Goal: Task Accomplishment & Management: Complete application form

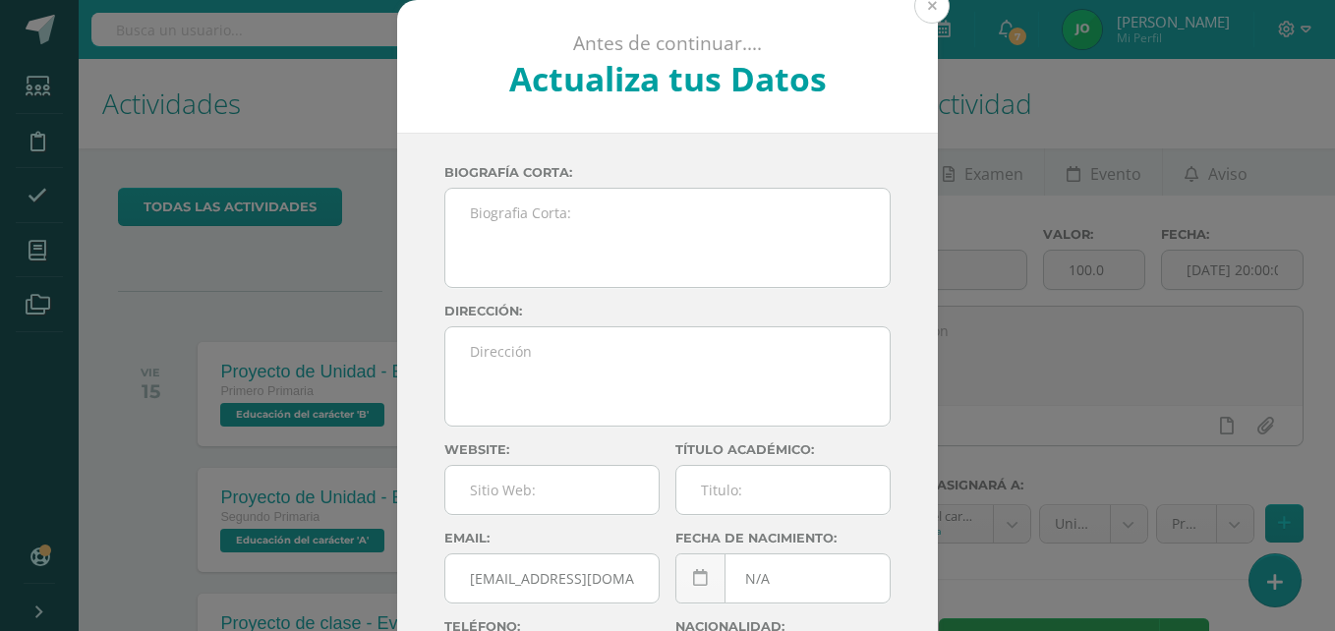
click at [932, 10] on button at bounding box center [932, 5] width 35 height 35
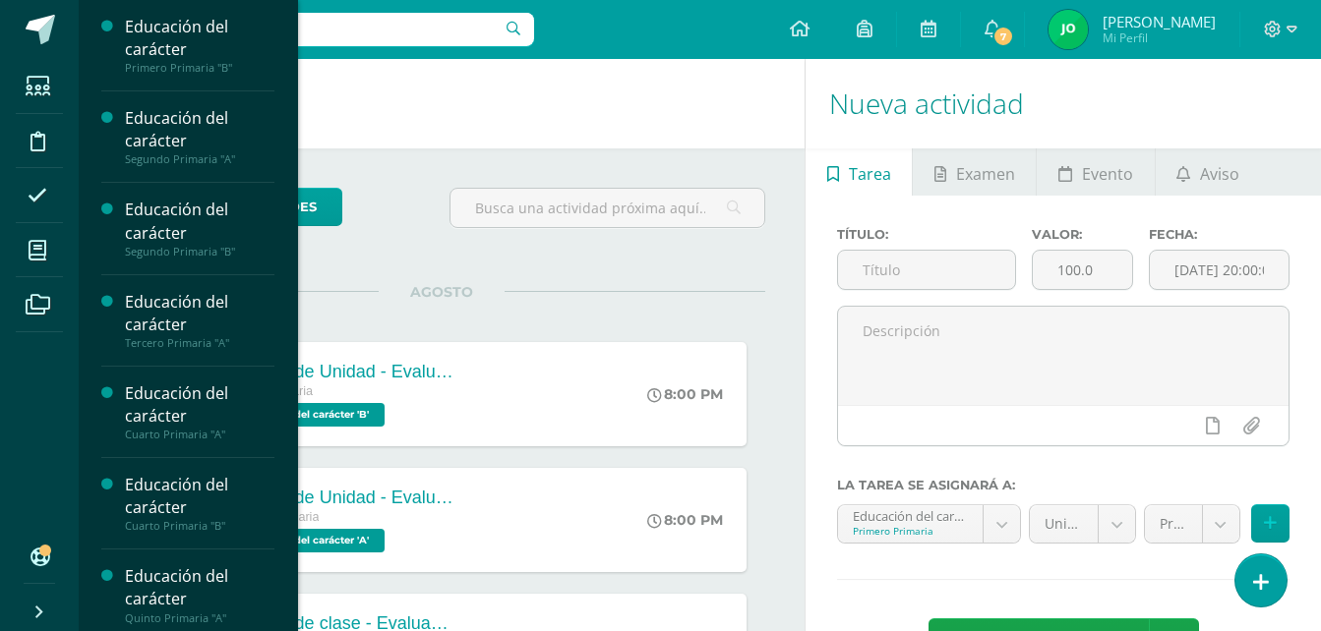
scroll to position [102, 0]
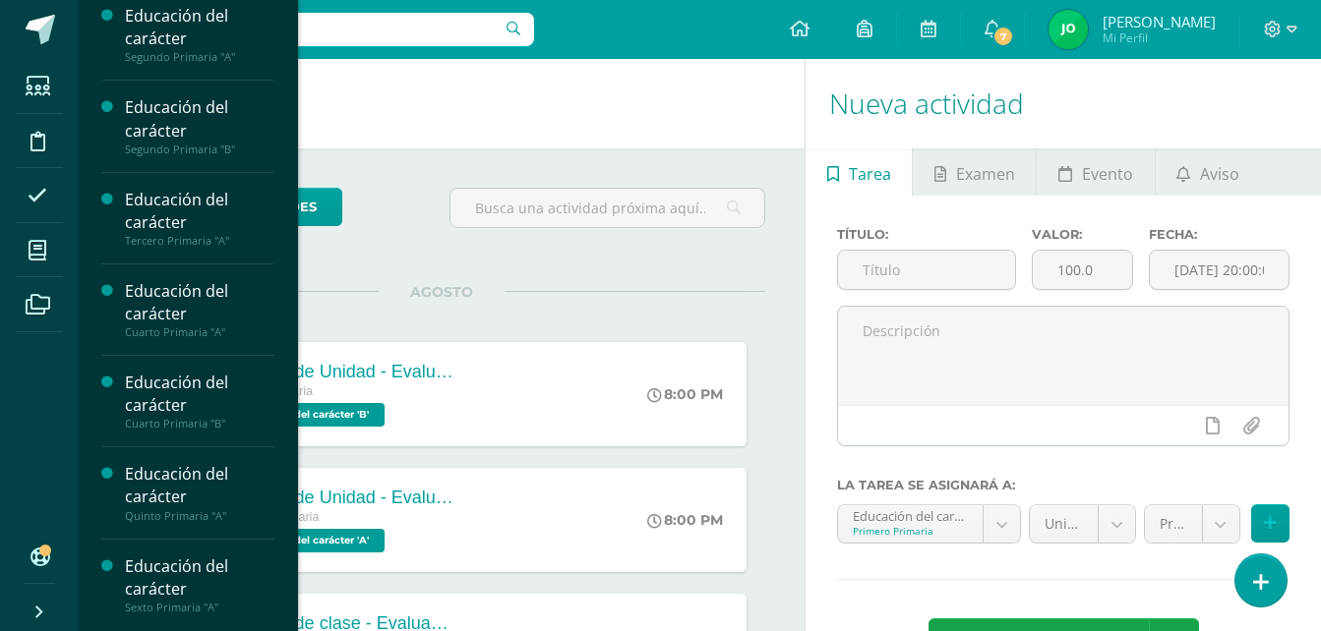
click at [156, 584] on div "Educación del carácter" at bounding box center [199, 578] width 149 height 45
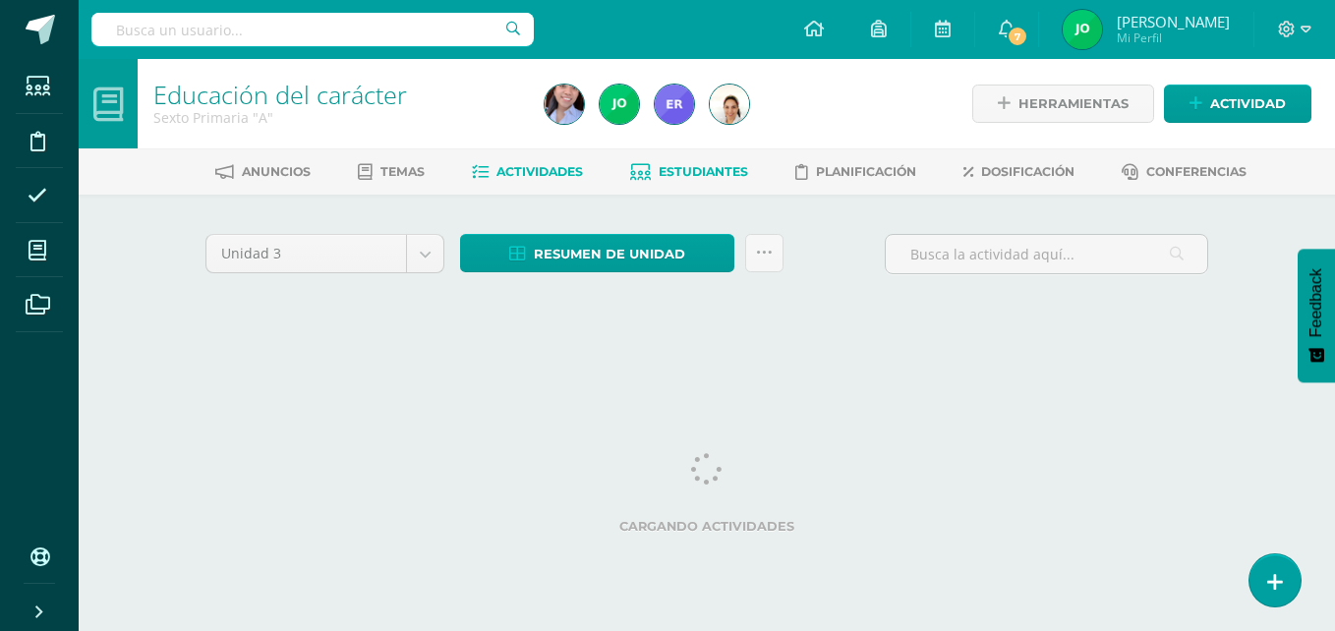
click at [717, 167] on span "Estudiantes" at bounding box center [703, 171] width 89 height 15
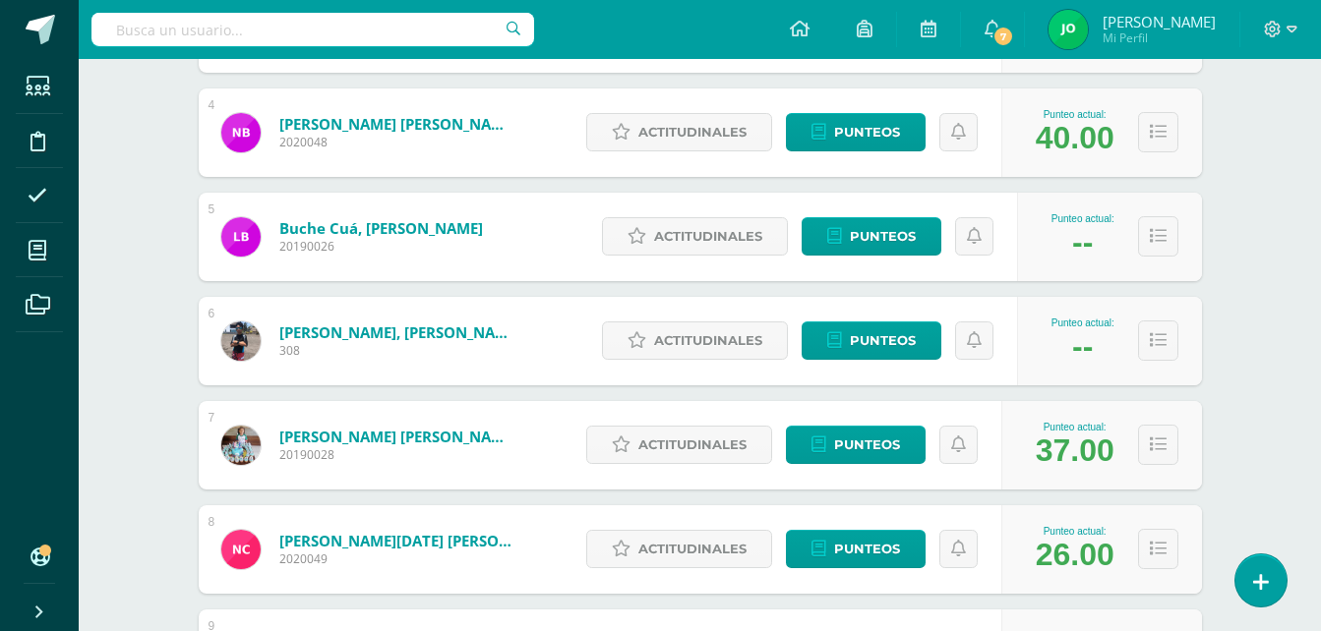
scroll to position [657, 0]
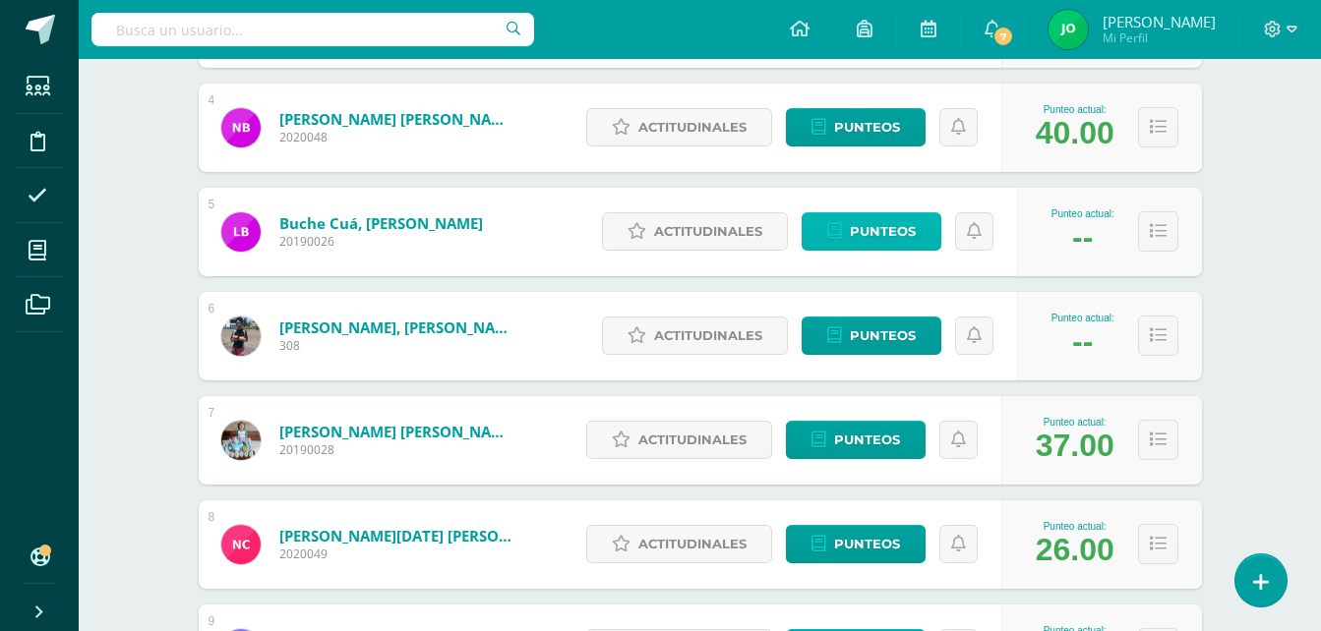
click at [867, 242] on span "Punteos" at bounding box center [883, 231] width 66 height 36
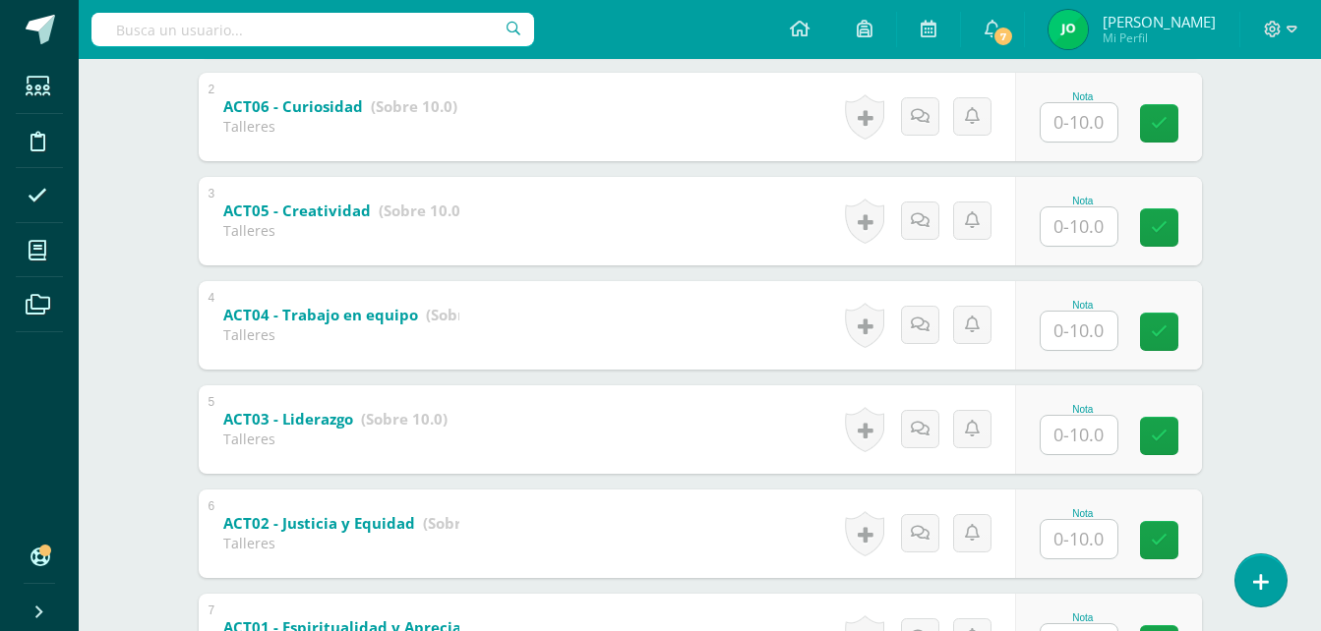
scroll to position [673, 0]
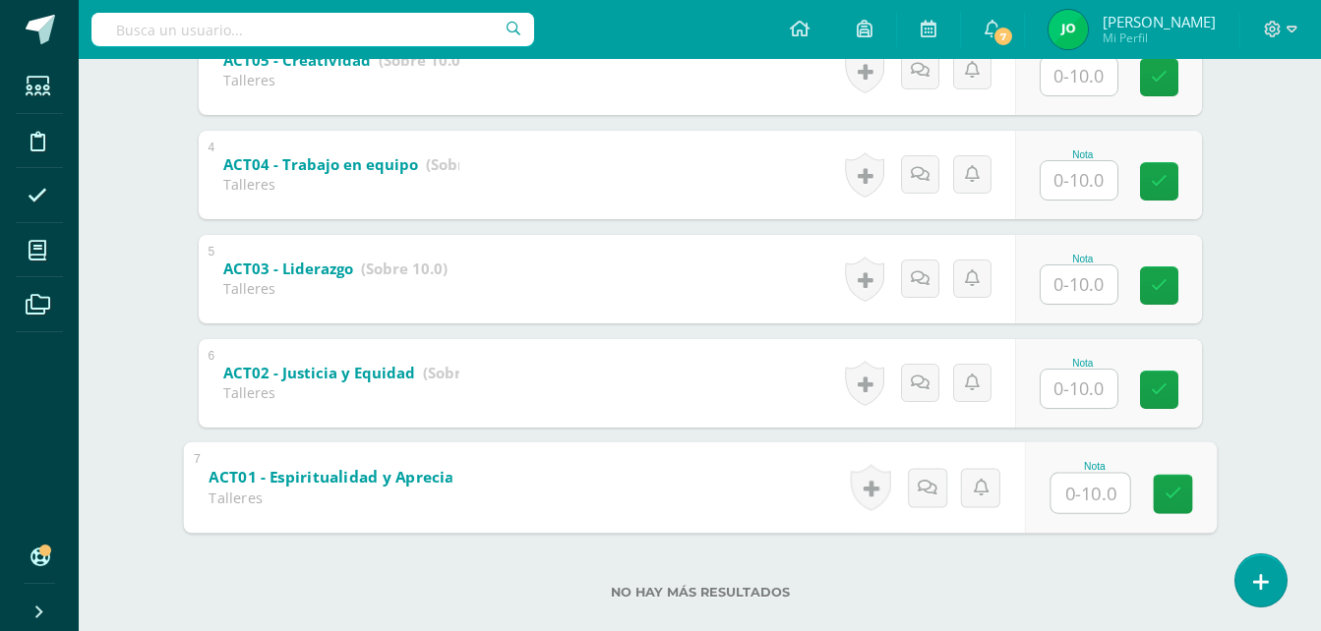
click at [1071, 482] on input "text" at bounding box center [1089, 492] width 79 height 39
type input "10"
click at [1250, 398] on div "Educación del carácter Sexto Primaria "A" Herramientas Detalle de asistencias A…" at bounding box center [700, 24] width 1242 height 1276
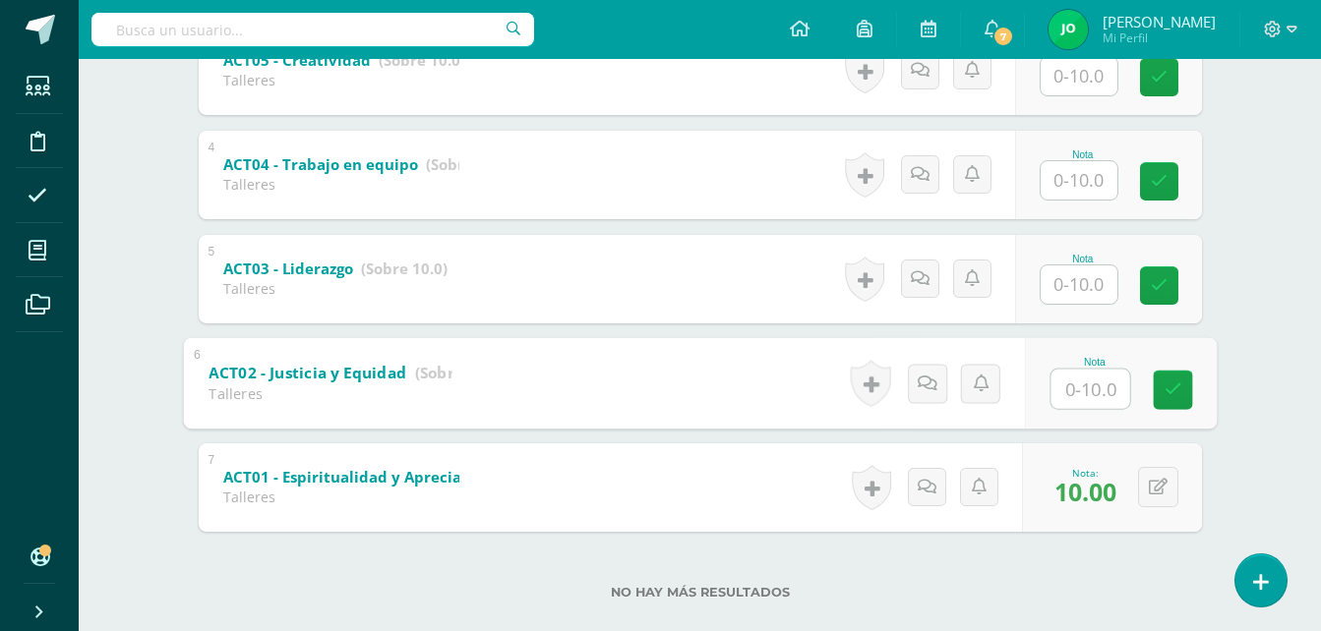
click at [1068, 393] on input "text" at bounding box center [1089, 388] width 79 height 39
type input "10"
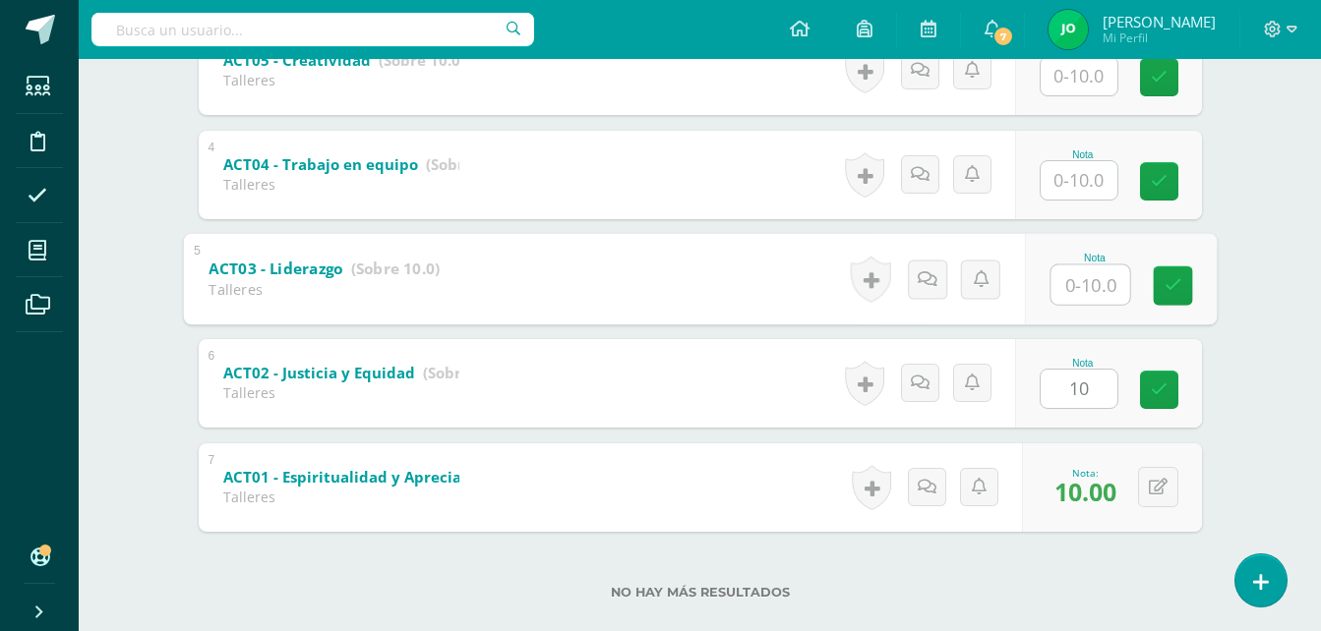
click at [1055, 284] on input "text" at bounding box center [1089, 284] width 79 height 39
type input "10"
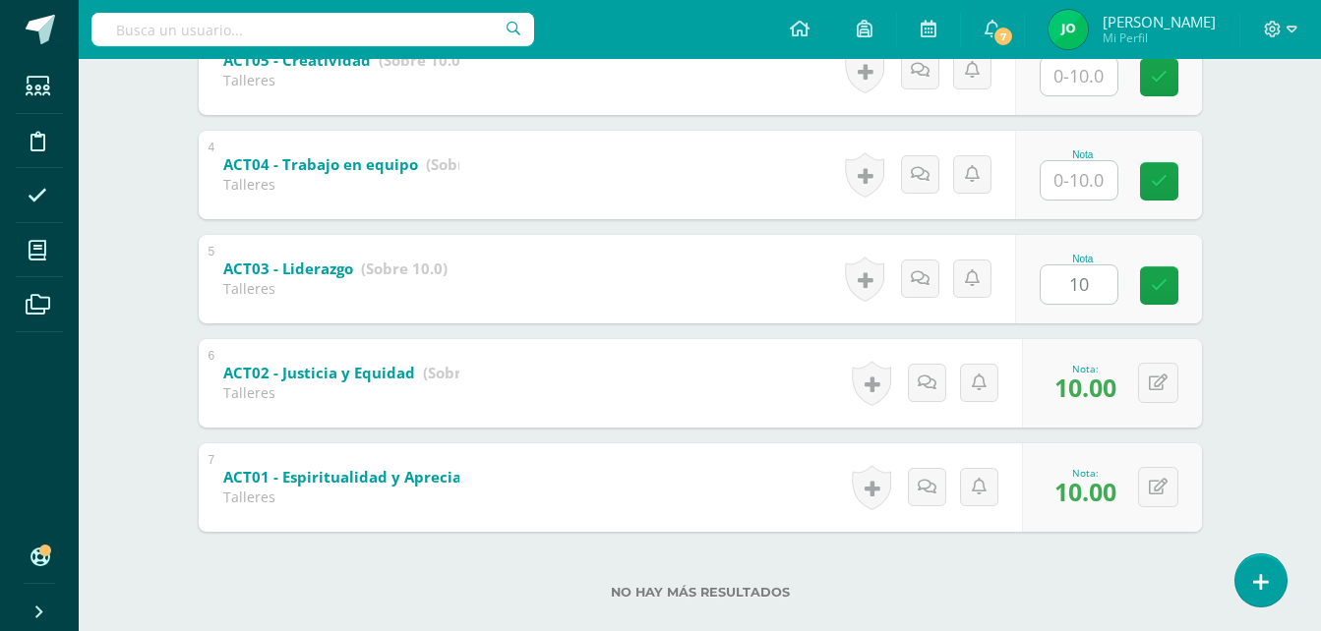
click at [1234, 148] on div "Lourdes Buche Angel Aquino Rolando Barrios María Bocá Nicolle Bran Lourdes Buch…" at bounding box center [700, 92] width 1082 height 1141
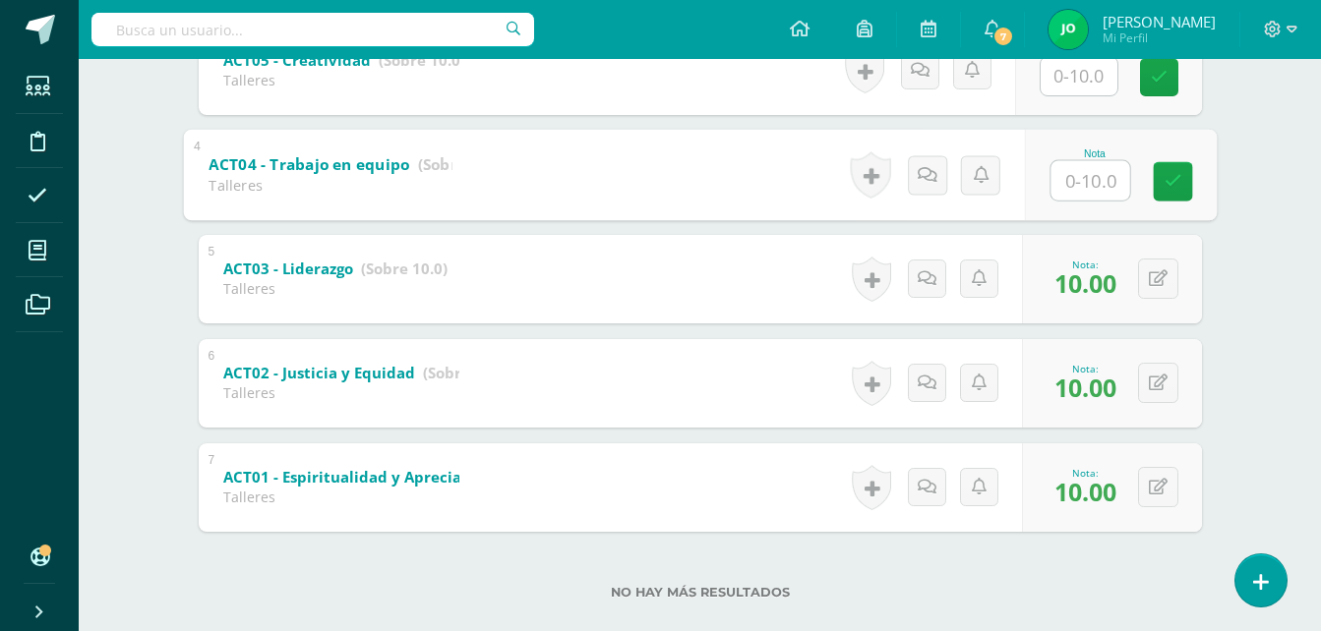
click at [1097, 176] on input "text" at bounding box center [1089, 179] width 79 height 39
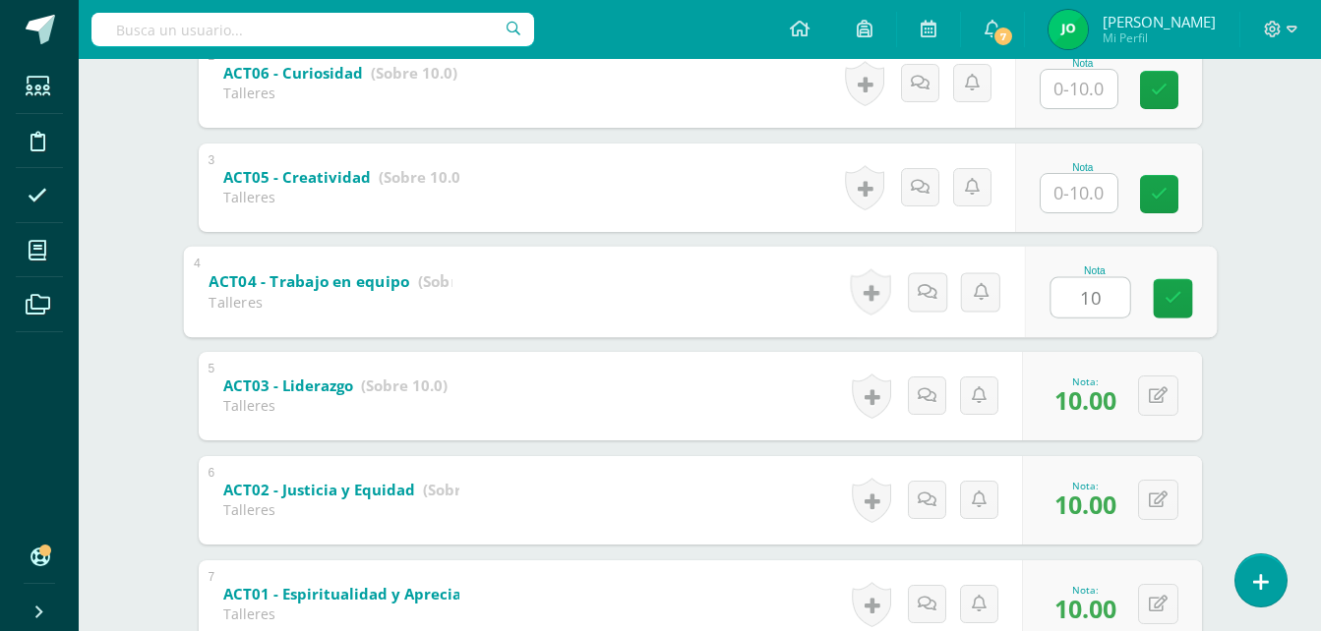
scroll to position [552, 0]
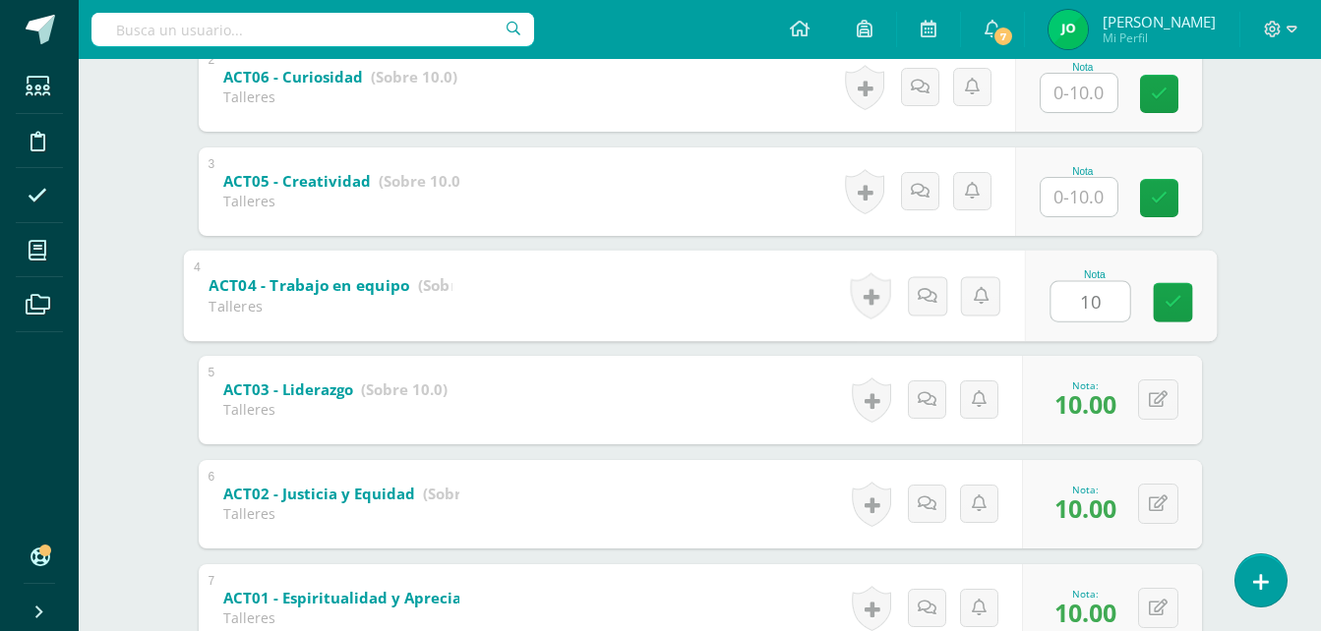
type input "10"
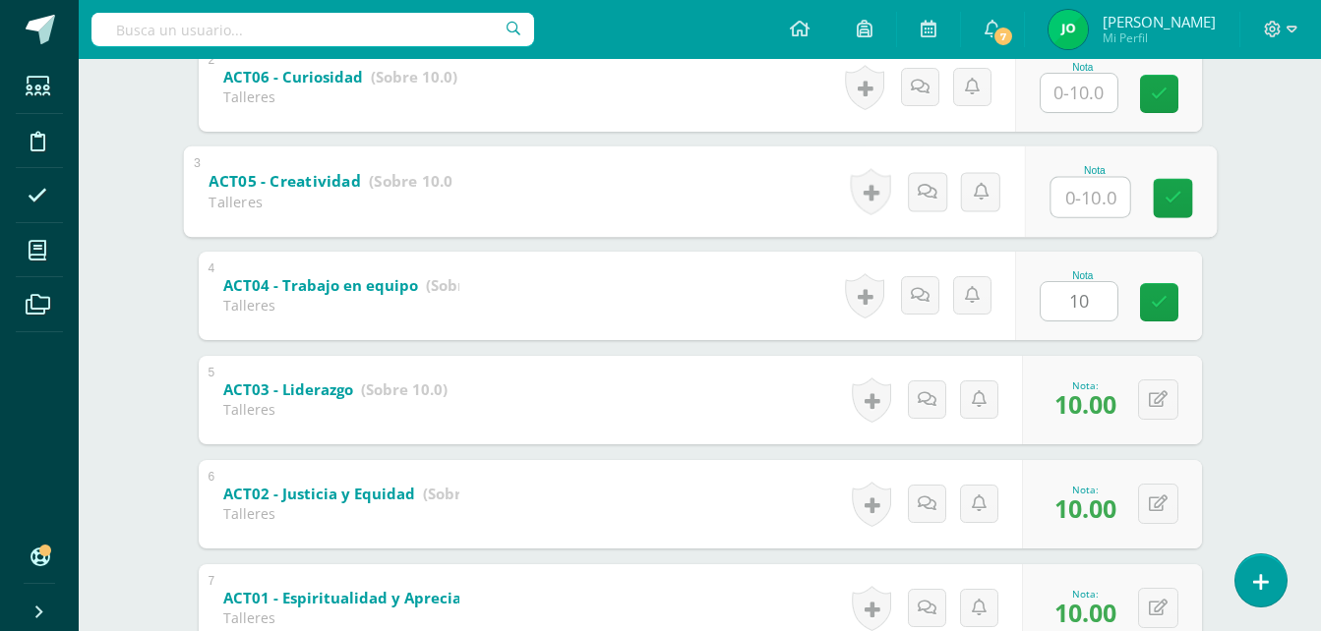
click at [1083, 197] on input "text" at bounding box center [1089, 196] width 79 height 39
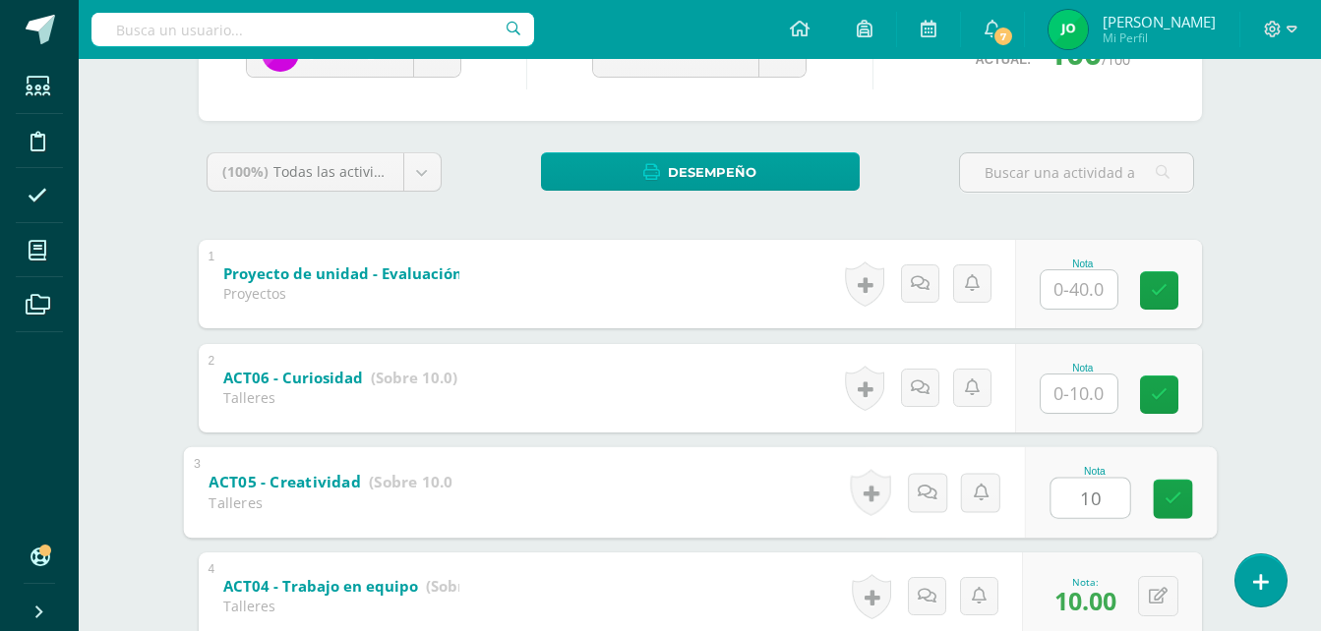
scroll to position [256, 0]
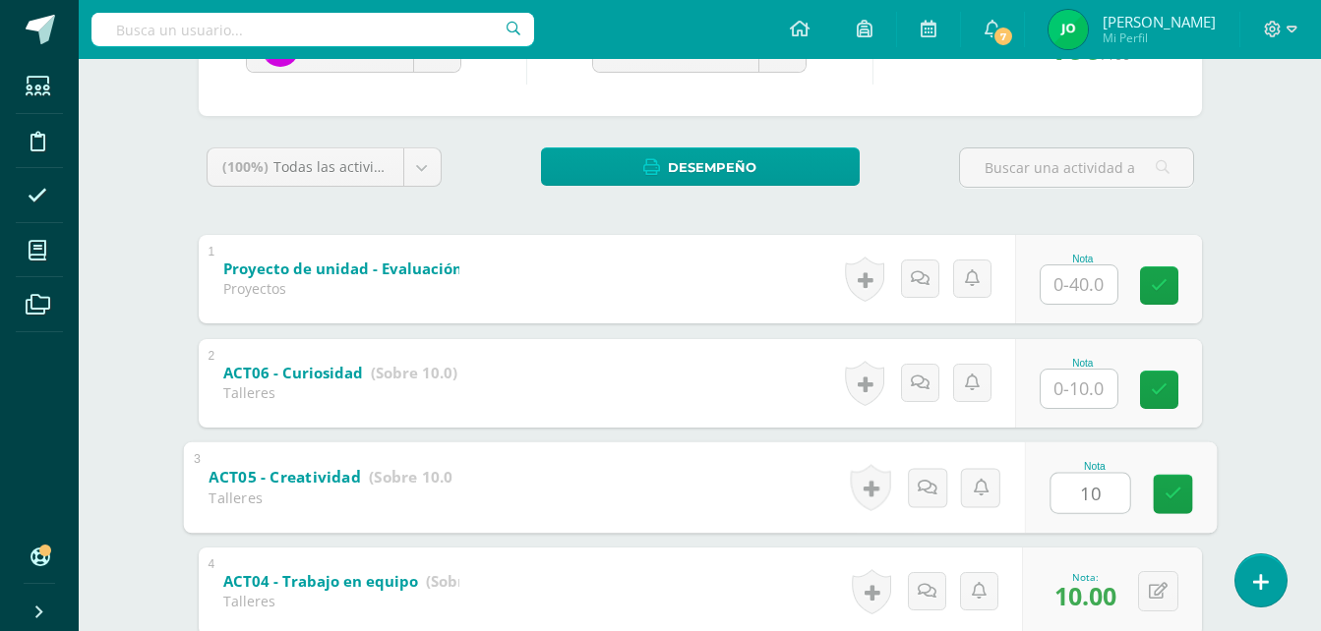
type input "10"
click at [1315, 246] on div "Educación del carácter Sexto Primaria "A" Herramientas Detalle de asistencias A…" at bounding box center [700, 441] width 1242 height 1276
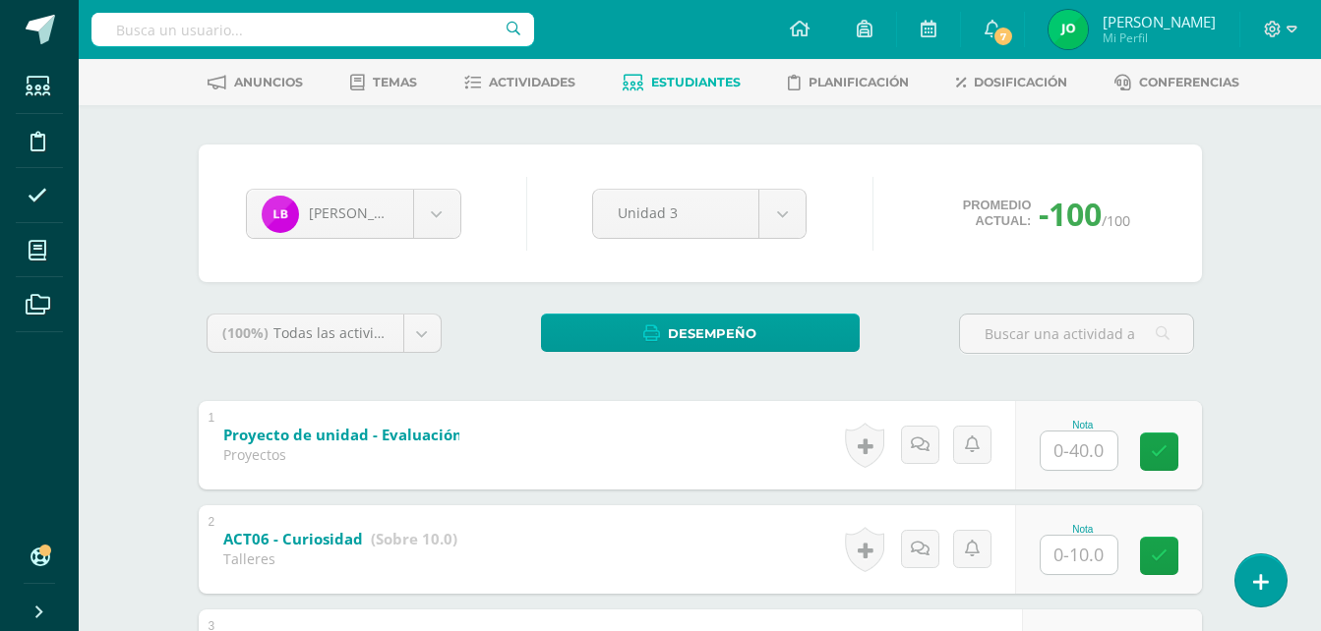
click at [659, 95] on link "Estudiantes" at bounding box center [682, 82] width 118 height 31
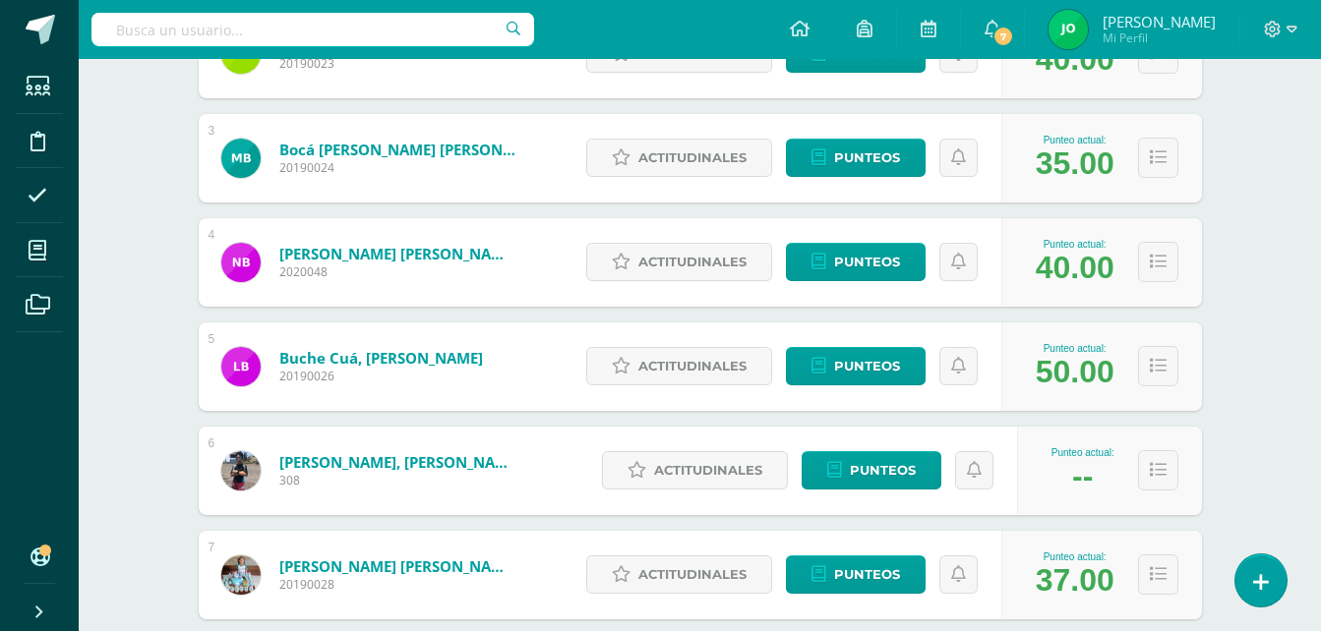
scroll to position [527, 0]
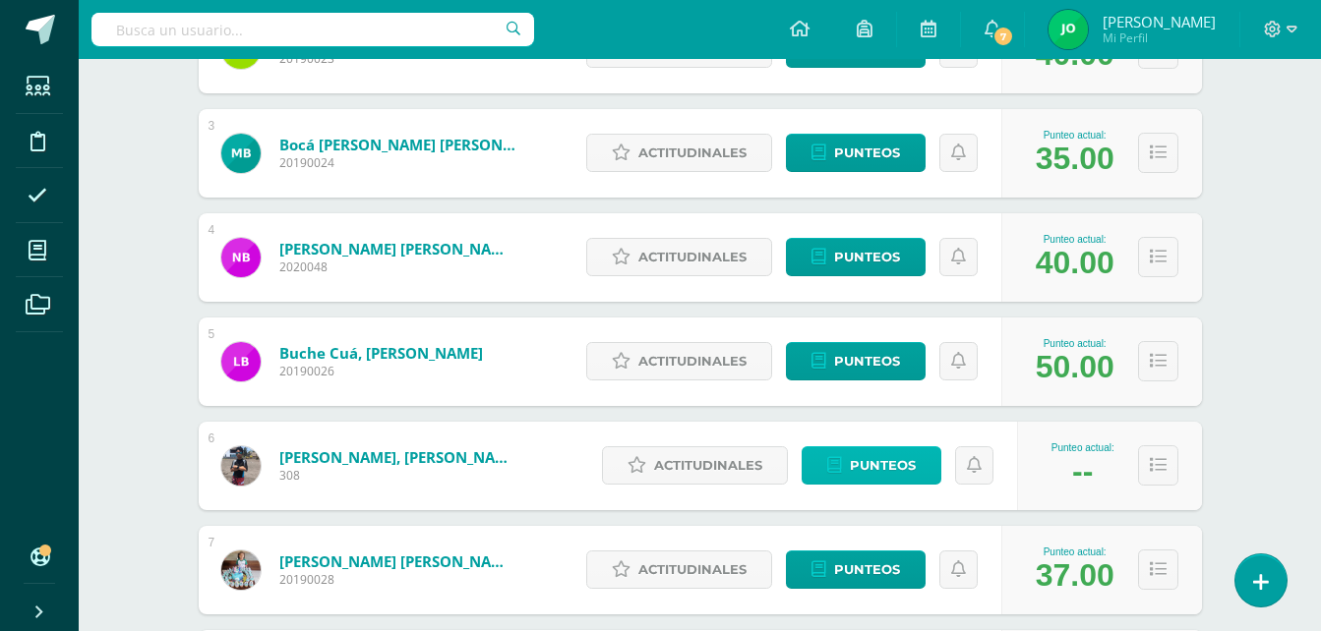
click at [850, 458] on span "Punteos" at bounding box center [883, 465] width 66 height 36
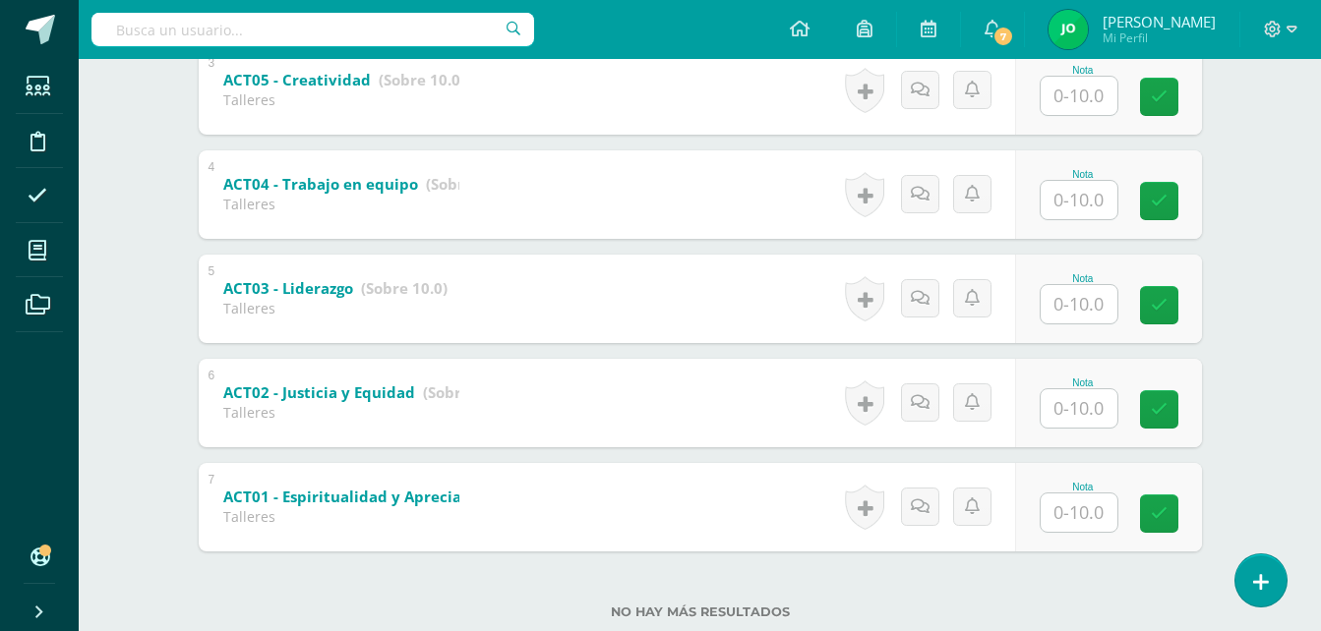
scroll to position [704, 0]
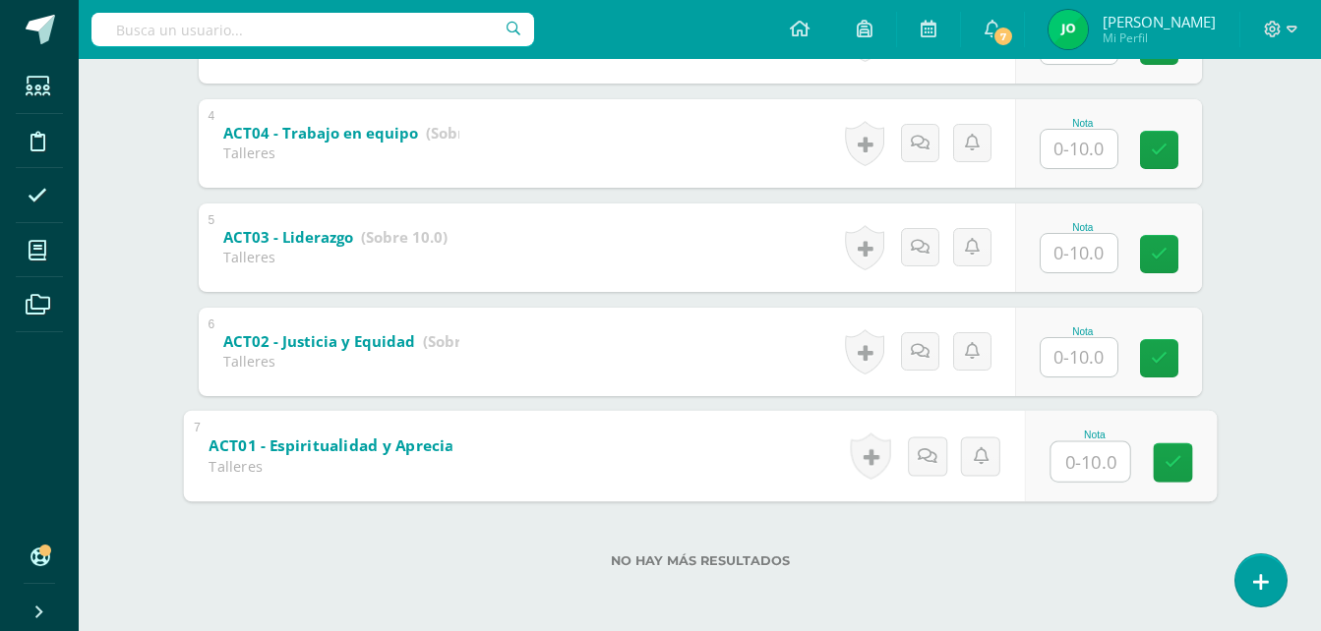
click at [1105, 464] on input "text" at bounding box center [1089, 461] width 79 height 39
type input "10"
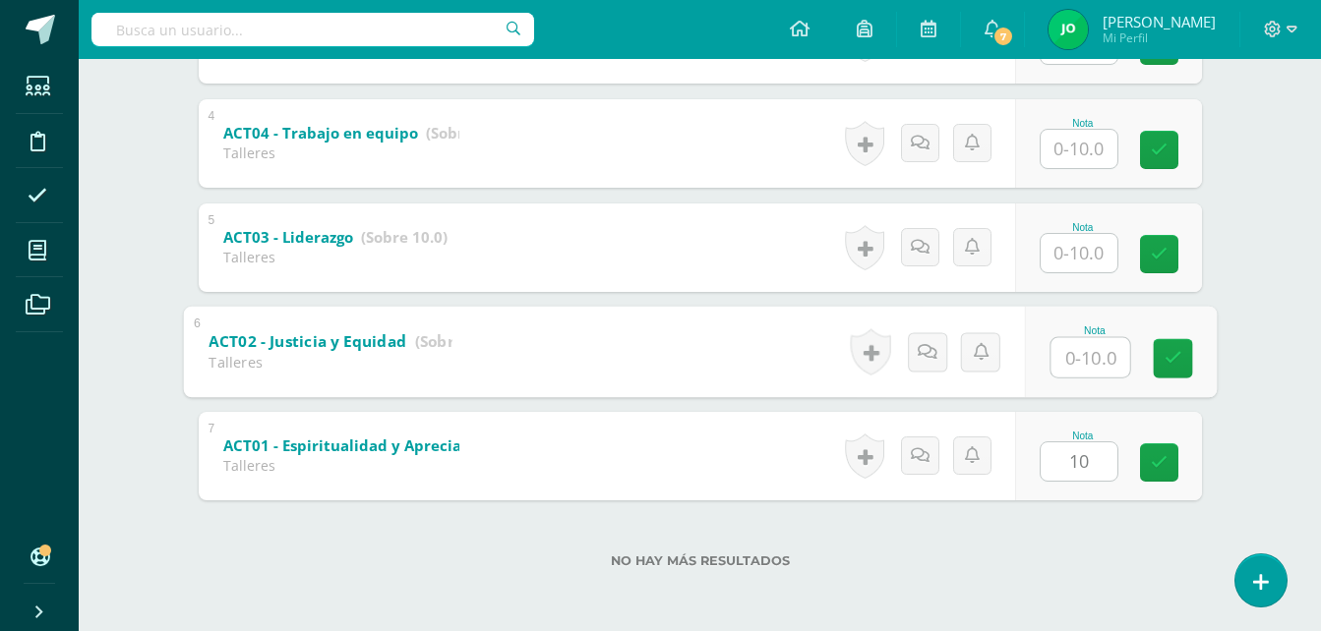
click at [1099, 355] on input "text" at bounding box center [1089, 356] width 79 height 39
type input "10"
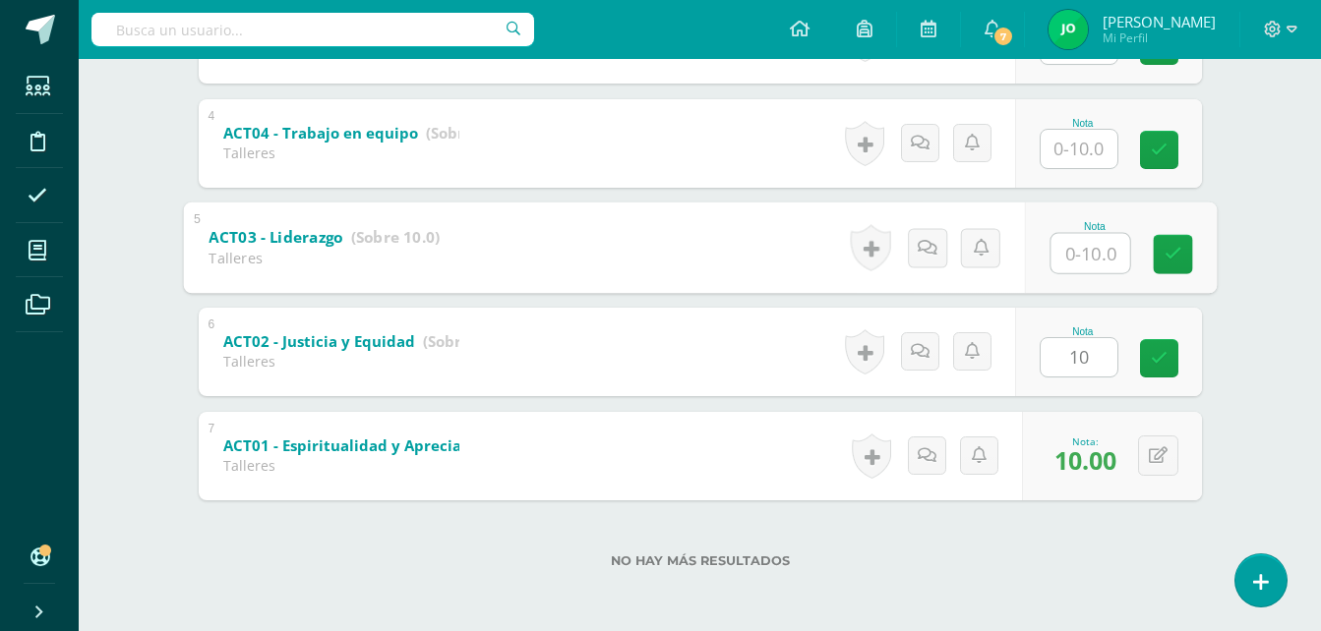
click at [1083, 262] on input "text" at bounding box center [1089, 252] width 79 height 39
type input "10"
click at [1084, 161] on input "text" at bounding box center [1078, 149] width 77 height 38
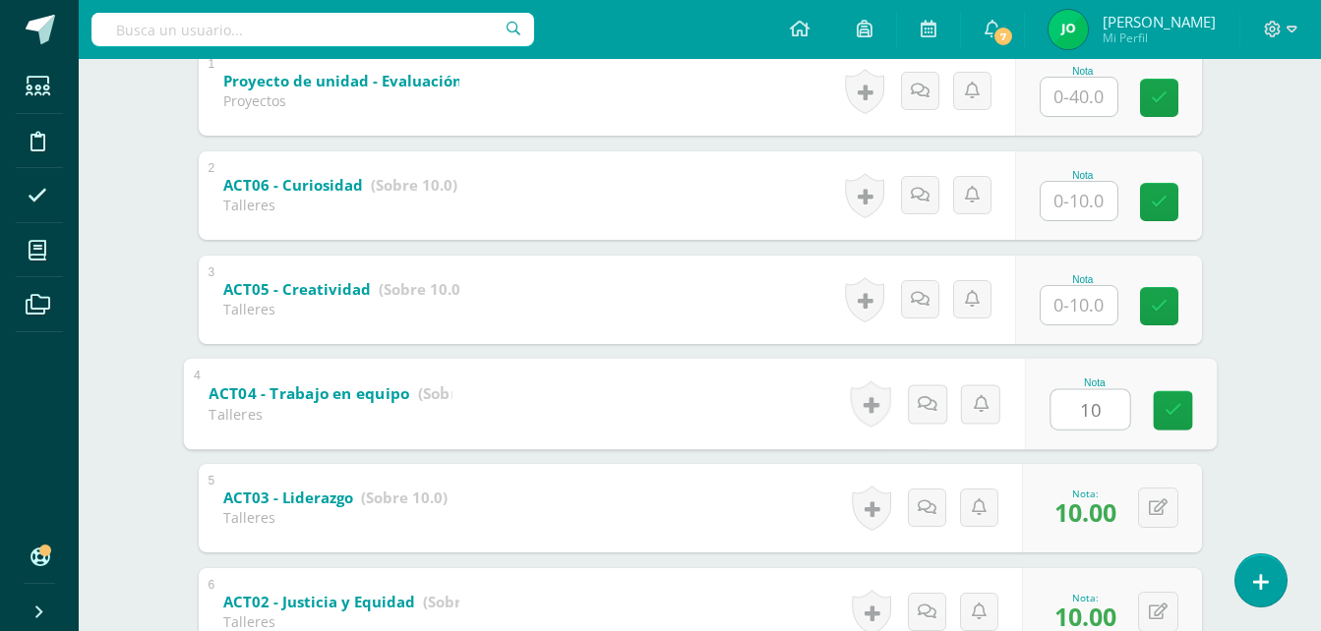
scroll to position [446, 0]
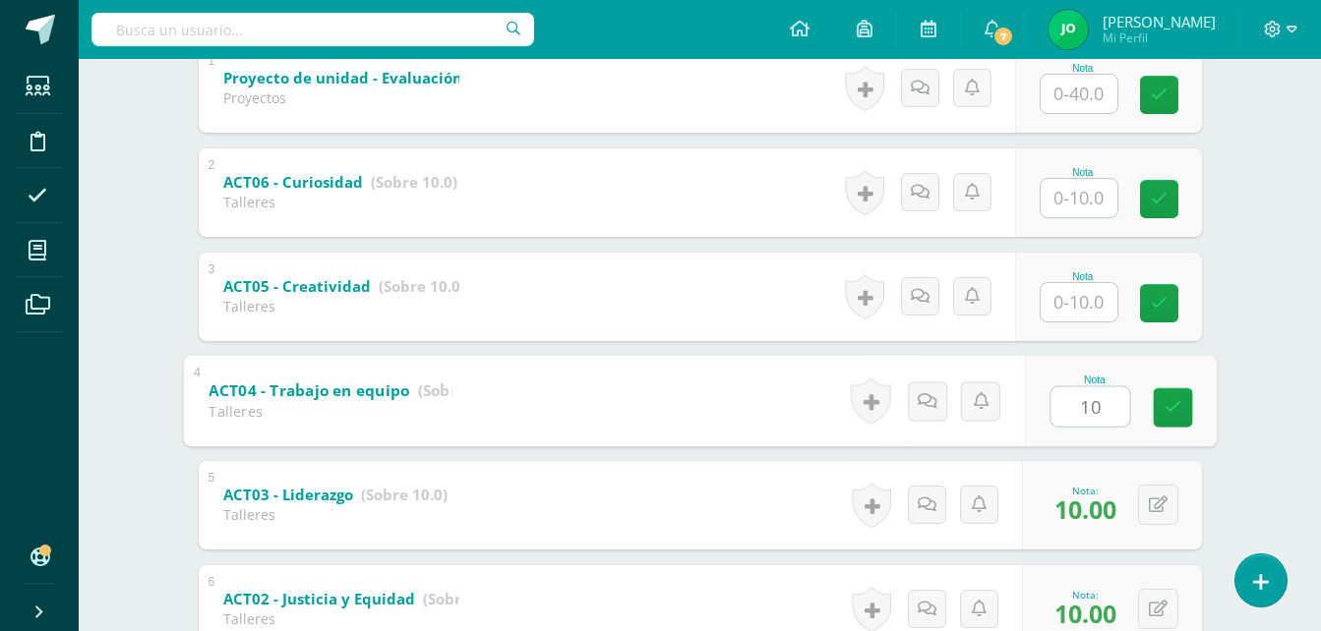
type input "10"
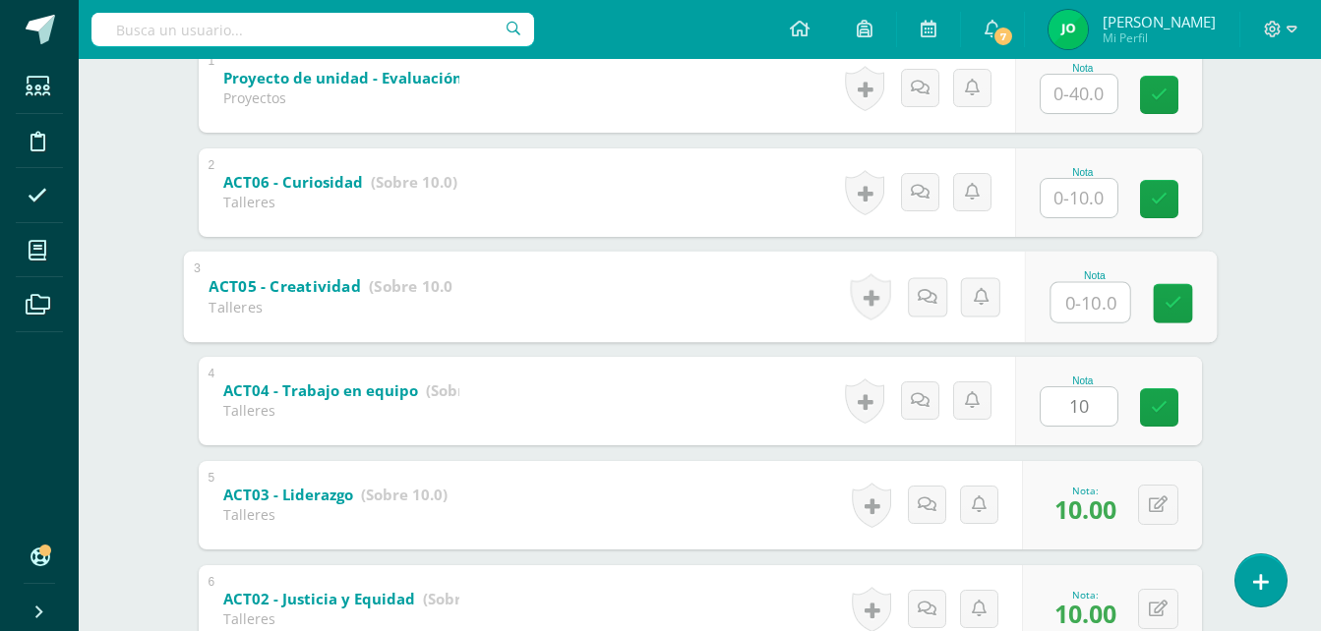
click at [1075, 315] on input "text" at bounding box center [1089, 301] width 79 height 39
type input "10"
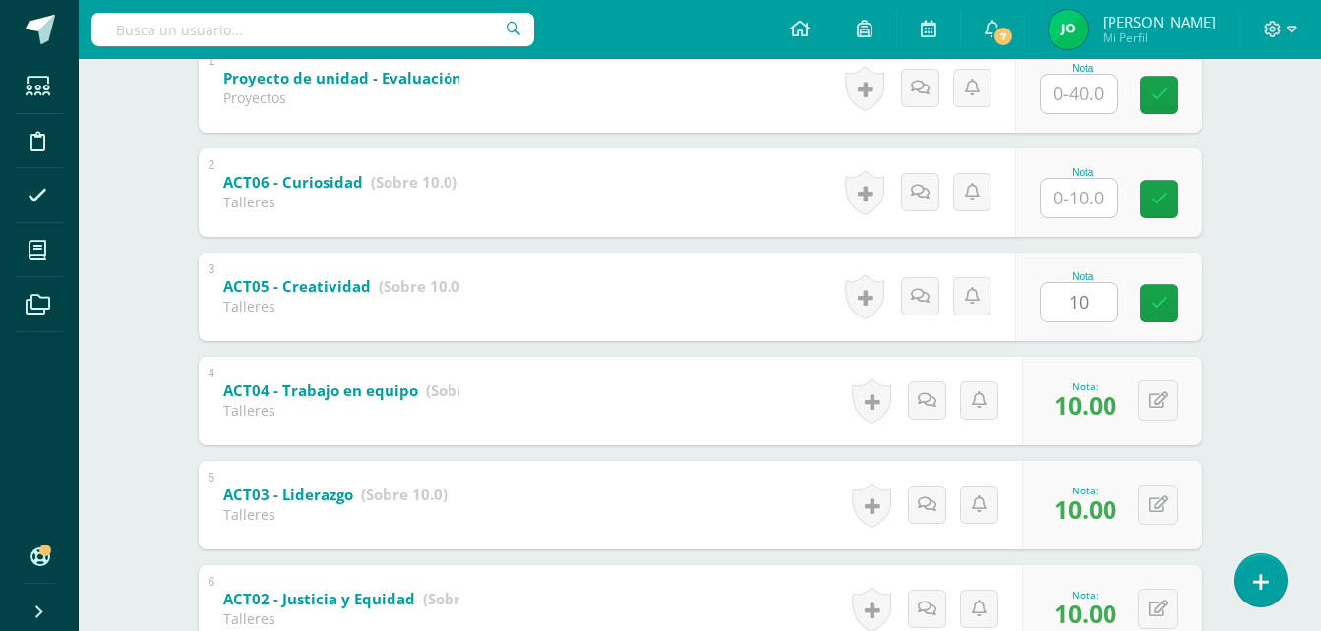
click at [1246, 134] on div "Educación del carácter Sexto Primaria "A" Herramientas Detalle de asistencias A…" at bounding box center [700, 251] width 1242 height 1276
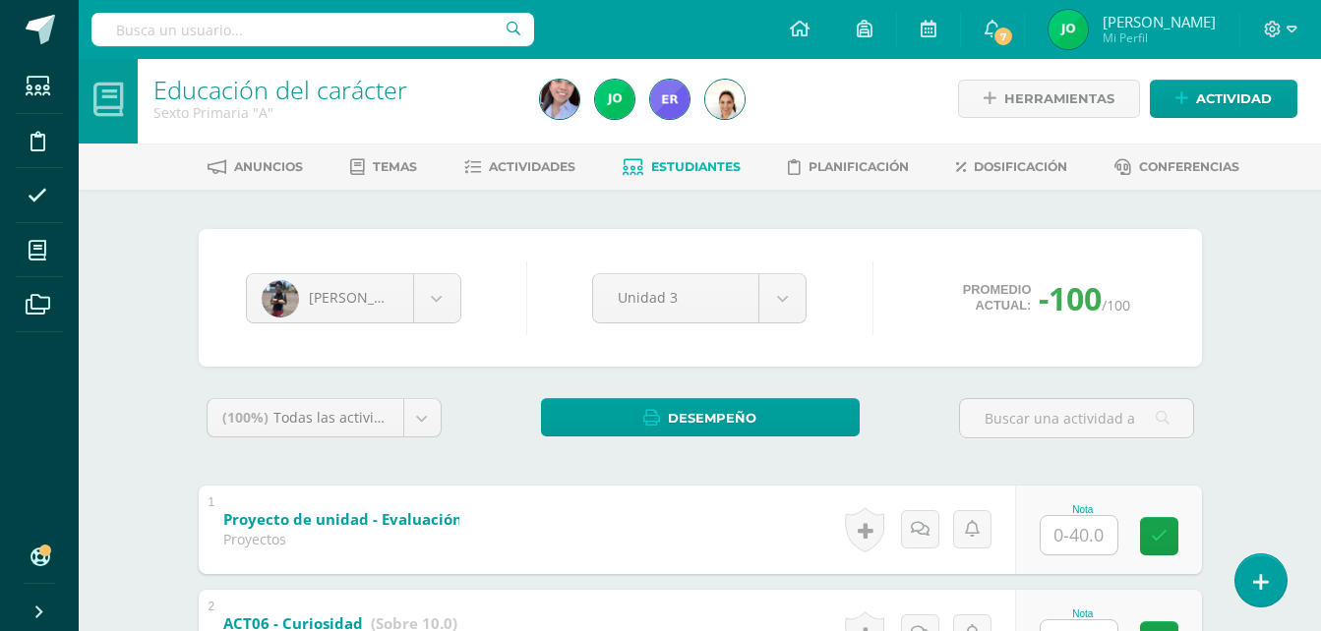
scroll to position [2, 0]
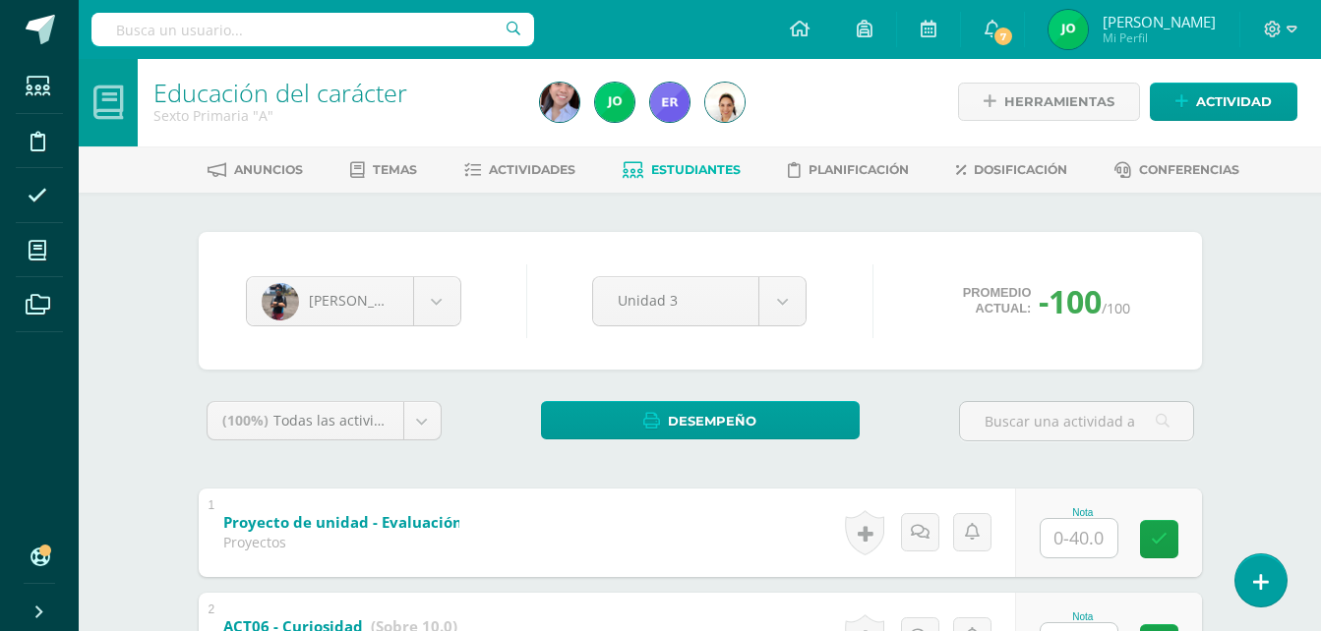
click at [656, 175] on span "Estudiantes" at bounding box center [695, 169] width 89 height 15
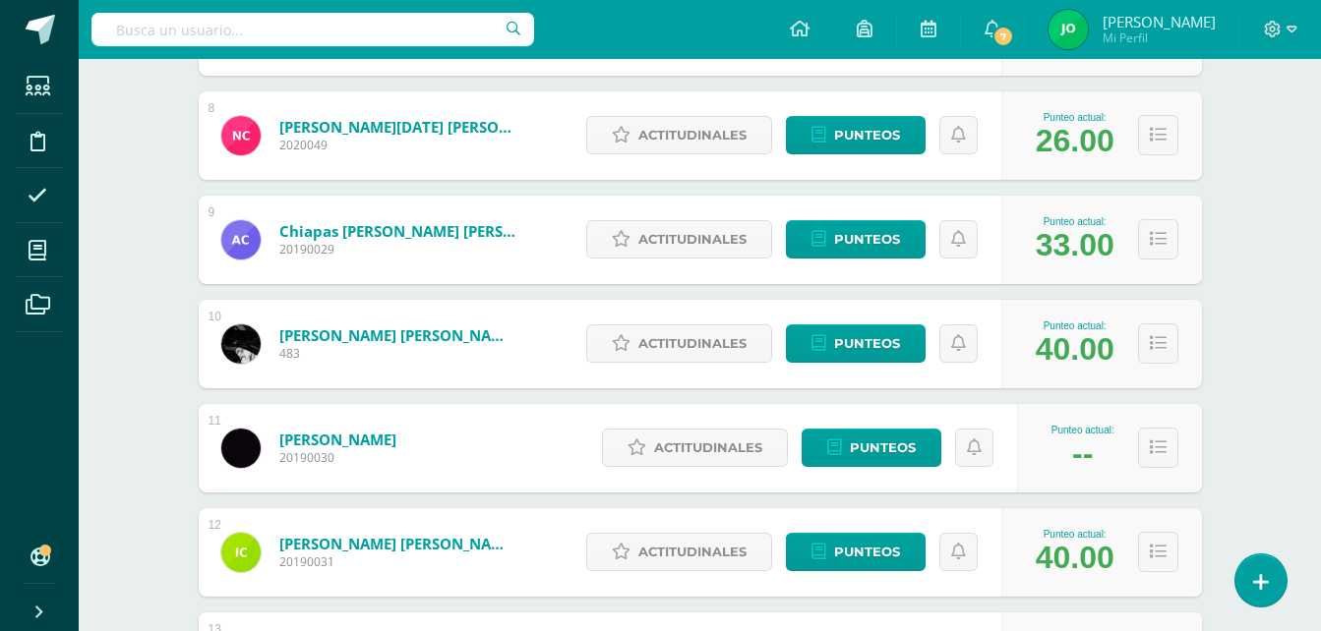
scroll to position [1157, 0]
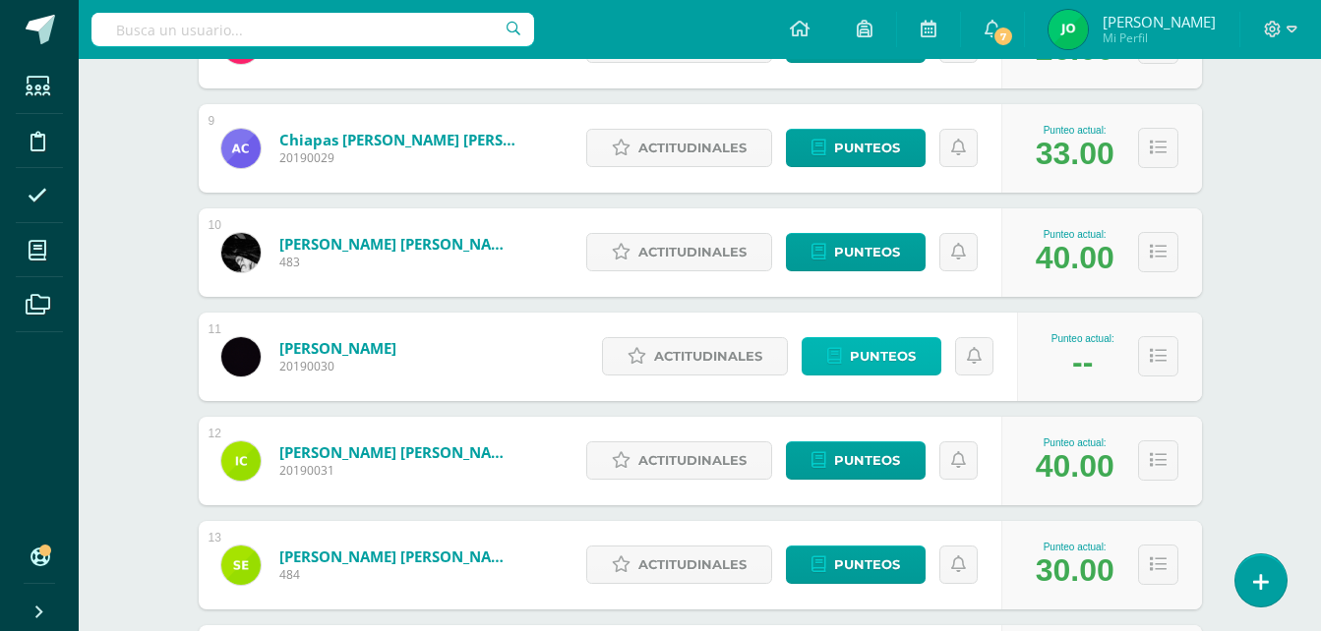
click at [919, 350] on link "Punteos" at bounding box center [871, 356] width 140 height 38
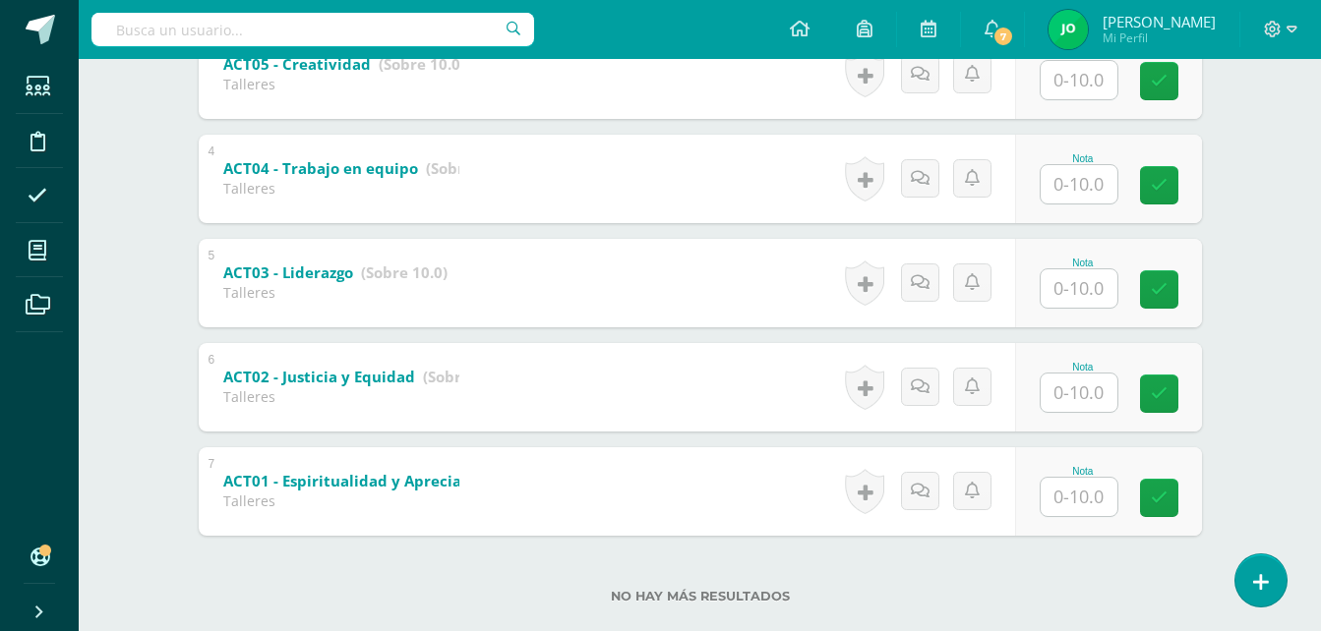
scroll to position [666, 0]
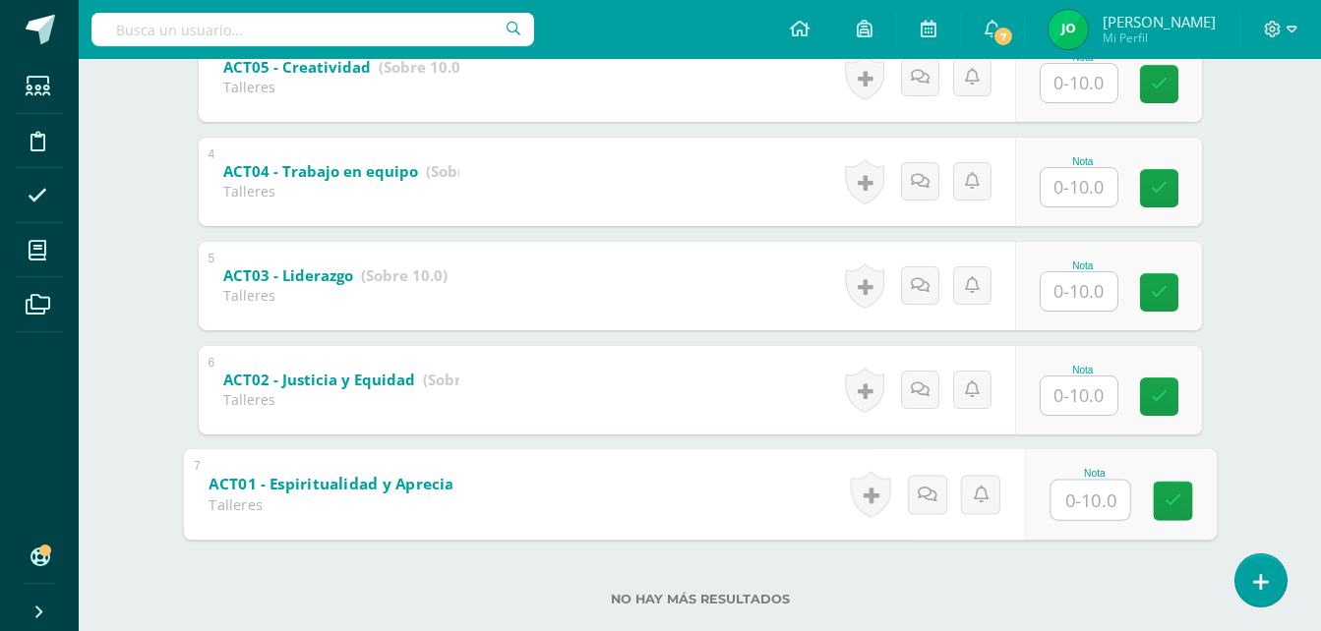
click at [1112, 499] on input "text" at bounding box center [1089, 499] width 79 height 39
type input "5"
click at [1319, 260] on div "Educación del carácter Sexto Primaria "A" Herramientas Detalle de asistencias A…" at bounding box center [700, 31] width 1242 height 1276
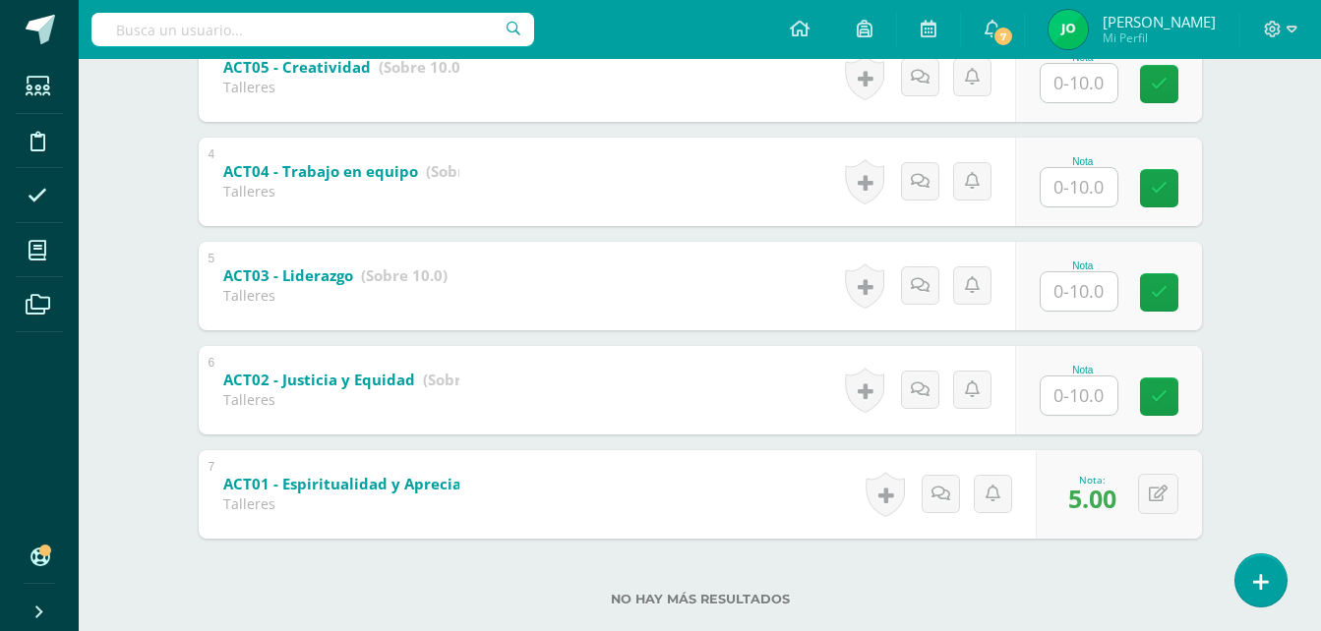
click at [1079, 373] on div "Nota" at bounding box center [1082, 370] width 87 height 11
click at [1077, 391] on input "text" at bounding box center [1089, 395] width 79 height 39
type input "1"
type input "5"
click at [1210, 269] on div "Emerson Clara Angel Aquino Rolando Barrios María Bocá Nicolle Bran Lourdes Buch…" at bounding box center [700, 99] width 1082 height 1141
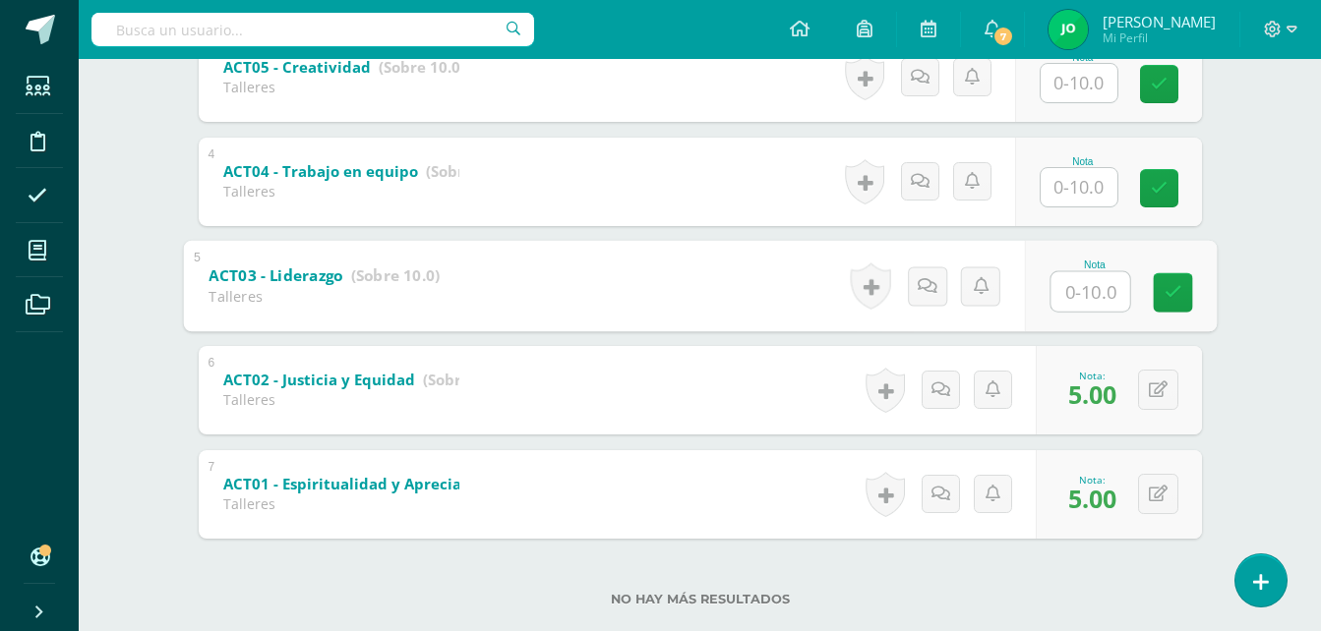
click at [1089, 285] on input "text" at bounding box center [1089, 290] width 79 height 39
type input "10"
click at [1312, 162] on div "Educación del carácter Sexto Primaria "A" Herramientas Detalle de asistencias A…" at bounding box center [700, 31] width 1242 height 1276
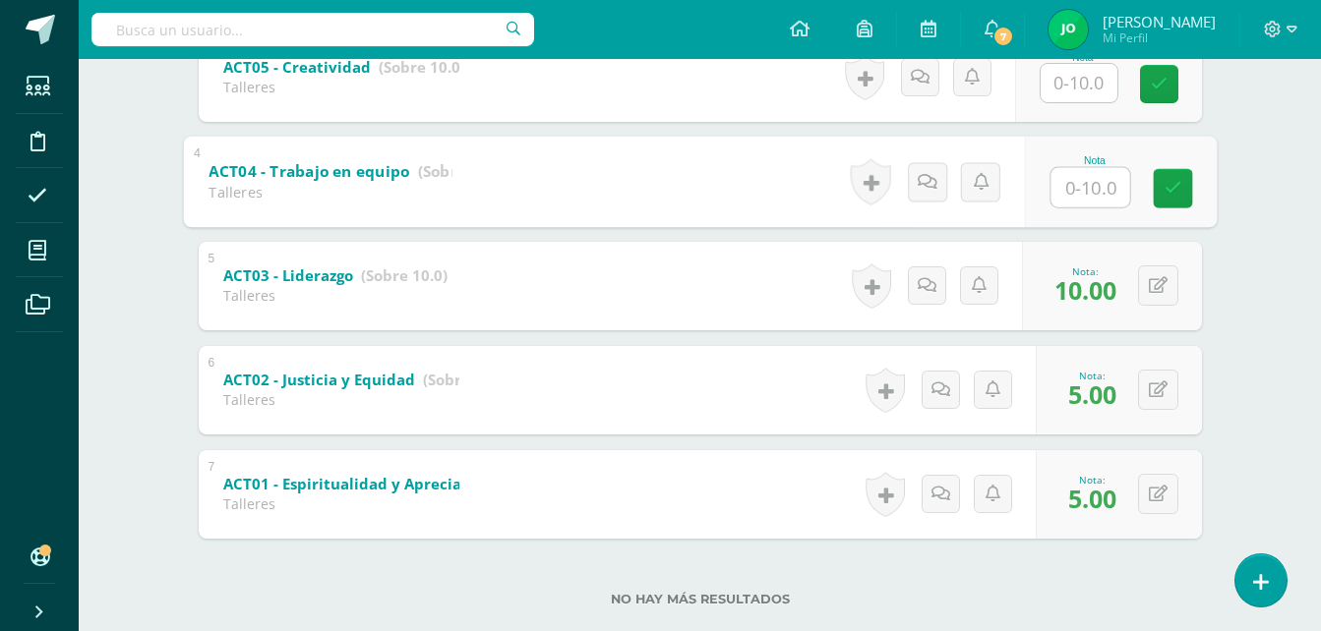
click at [1086, 183] on input "text" at bounding box center [1089, 186] width 79 height 39
type input "10"
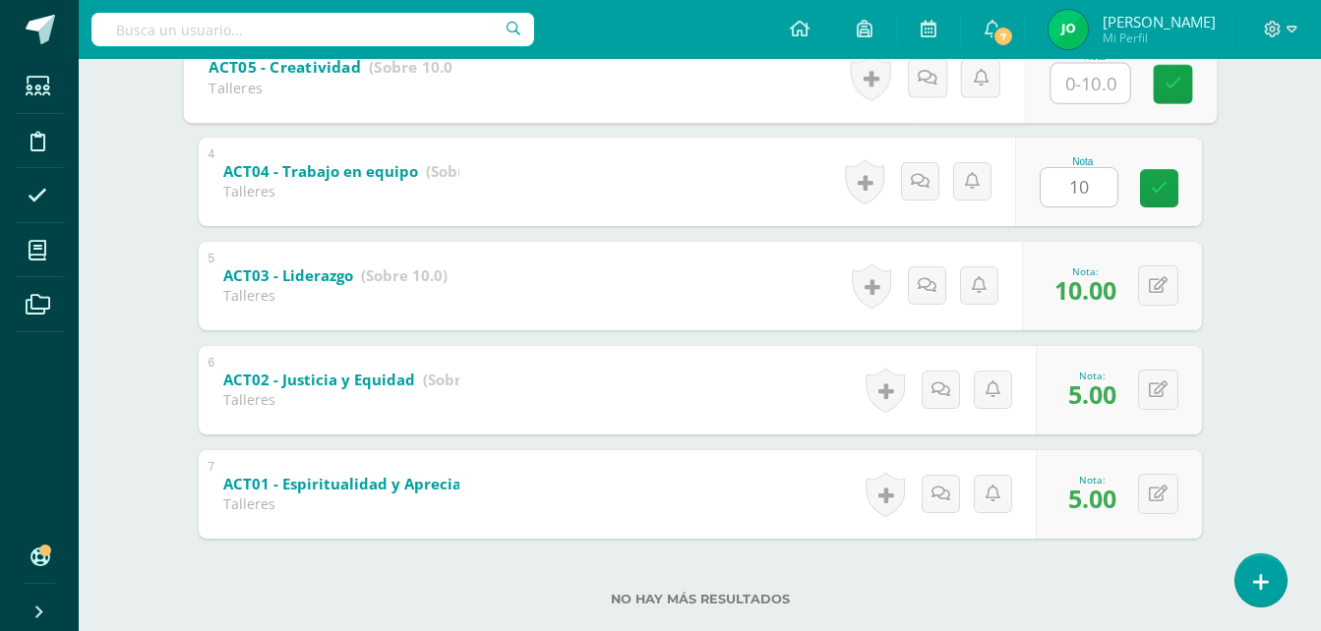
click at [1093, 75] on input "text" at bounding box center [1089, 82] width 79 height 39
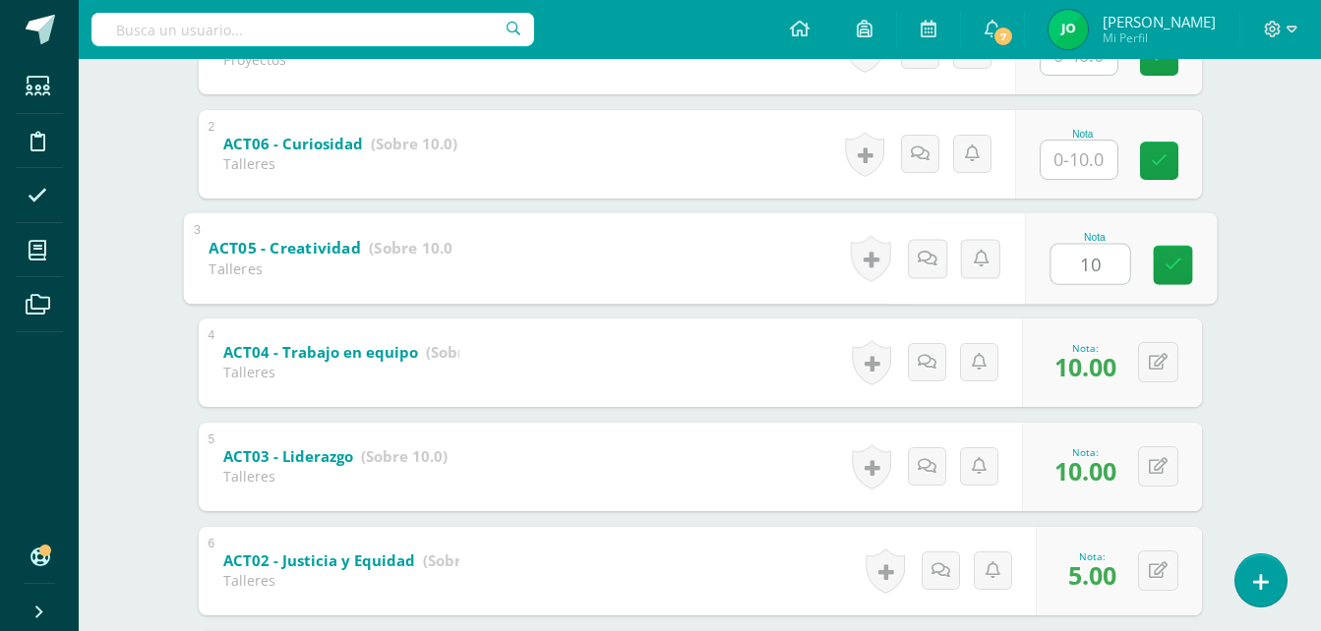
scroll to position [480, 0]
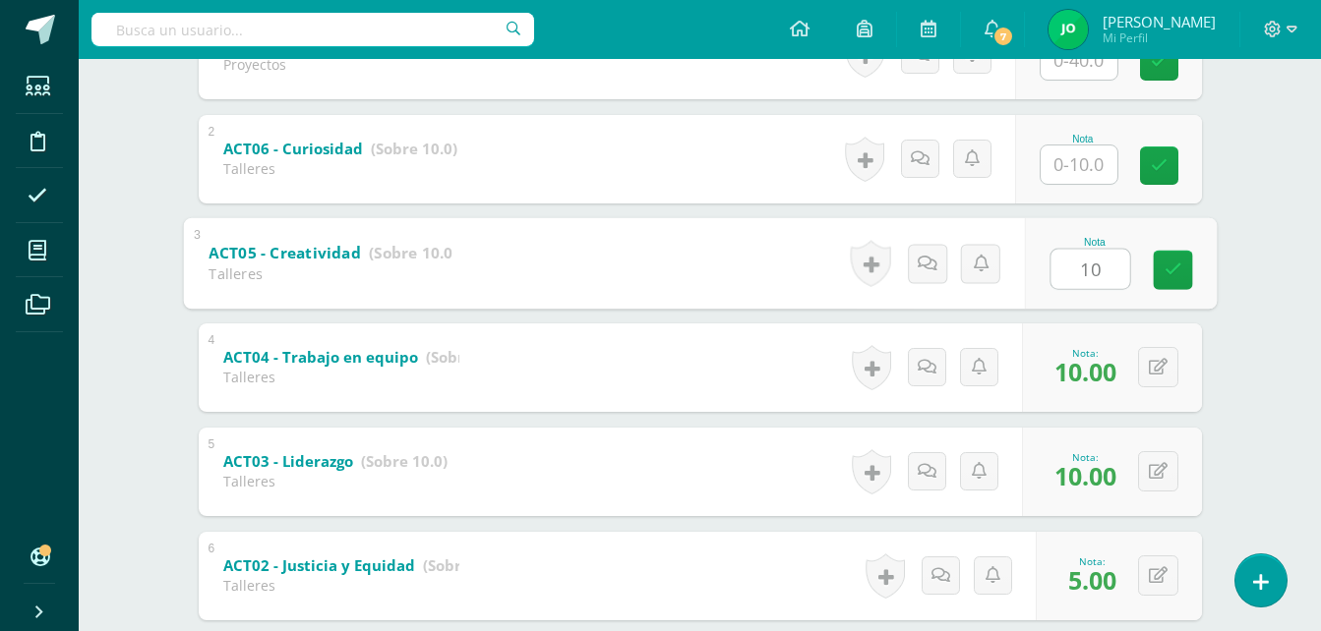
type input "10"
click at [1258, 202] on div "Educación del carácter Sexto Primaria "A" Herramientas Detalle de asistencias A…" at bounding box center [700, 217] width 1242 height 1276
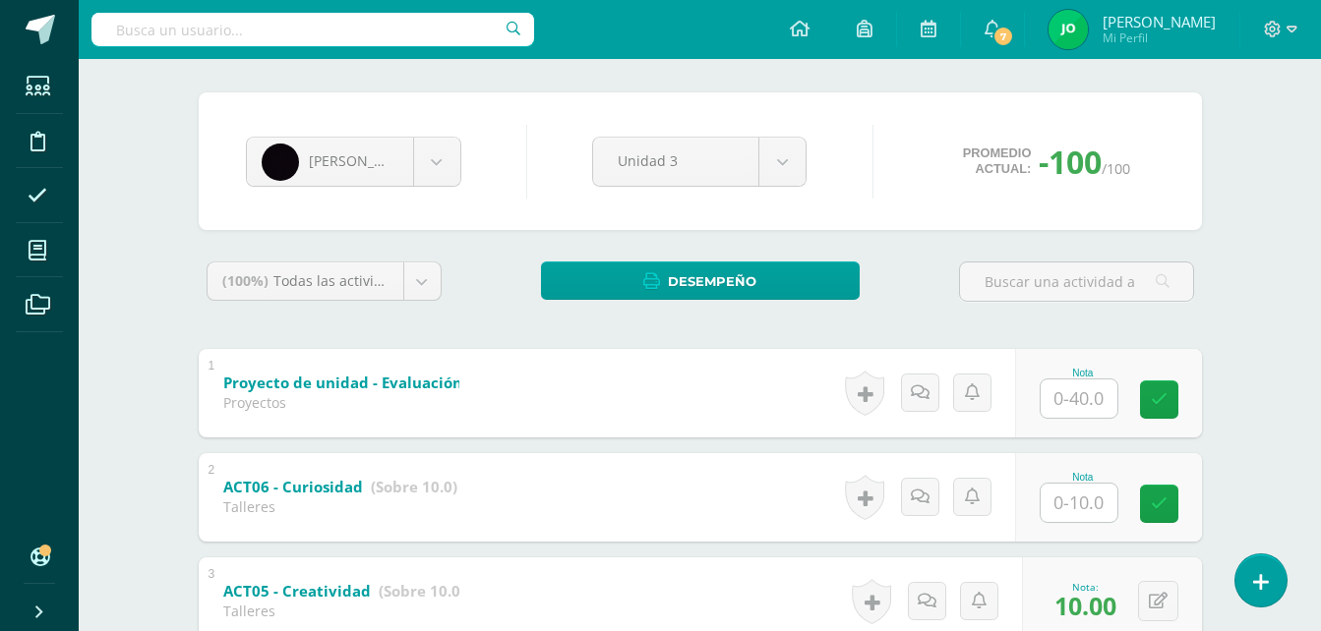
scroll to position [0, 0]
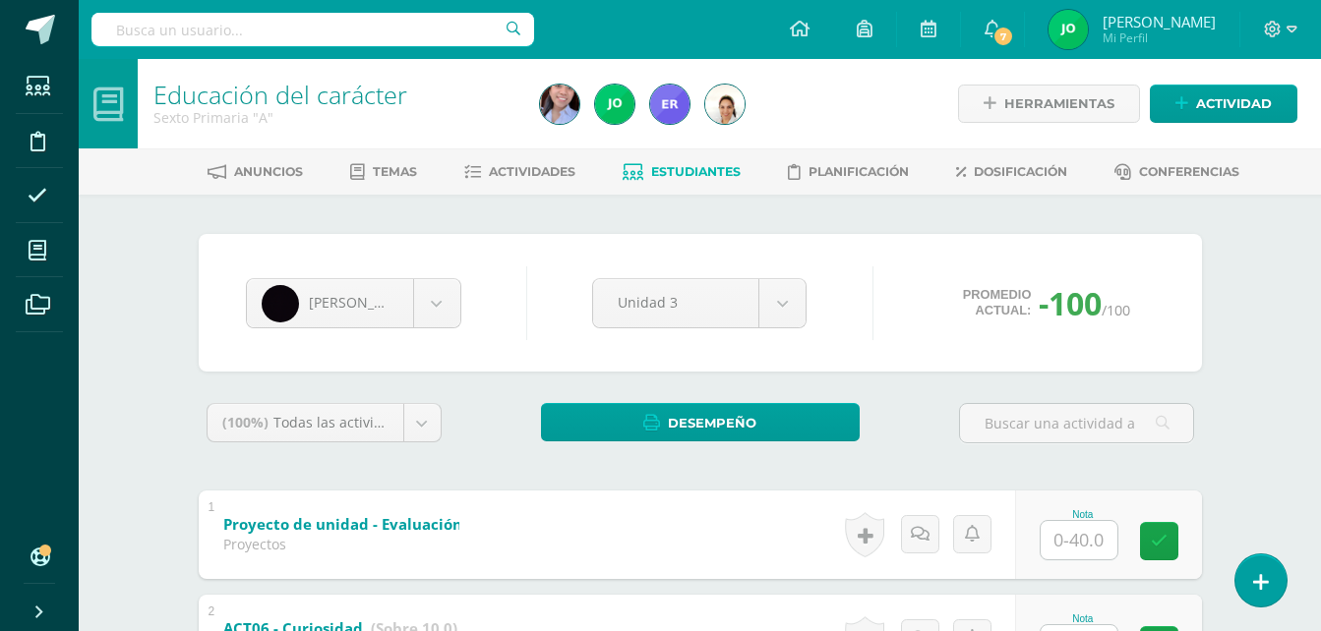
click at [696, 177] on span "Estudiantes" at bounding box center [695, 171] width 89 height 15
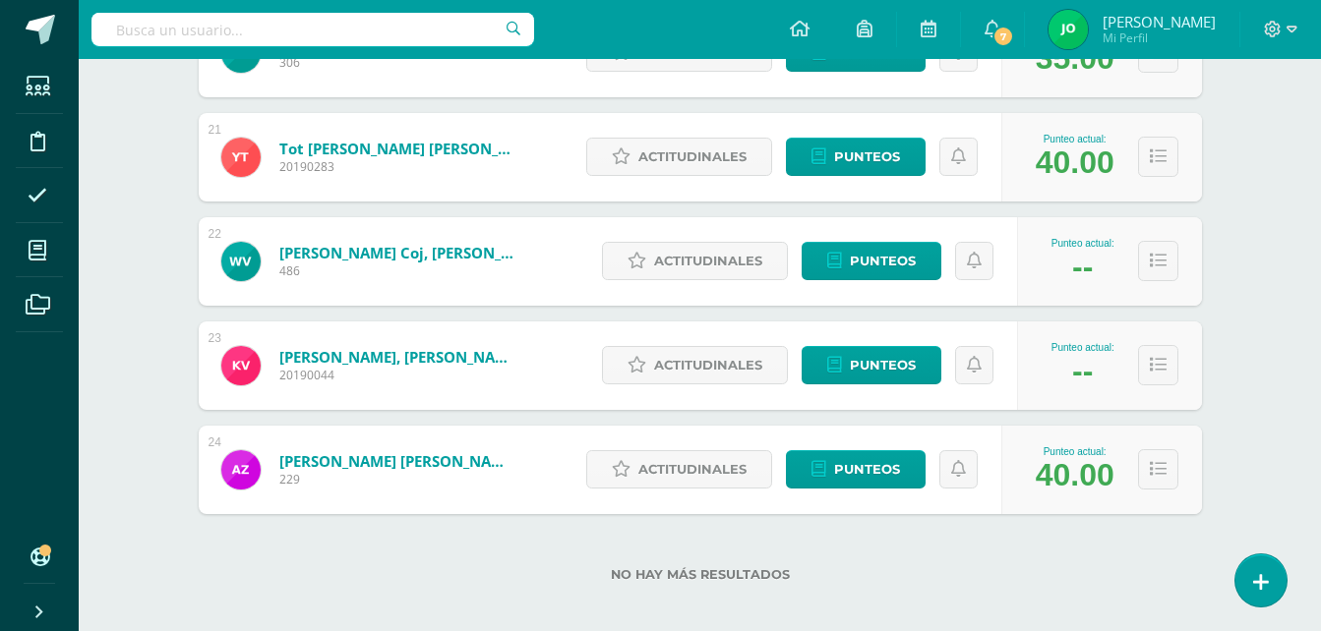
scroll to position [2413, 0]
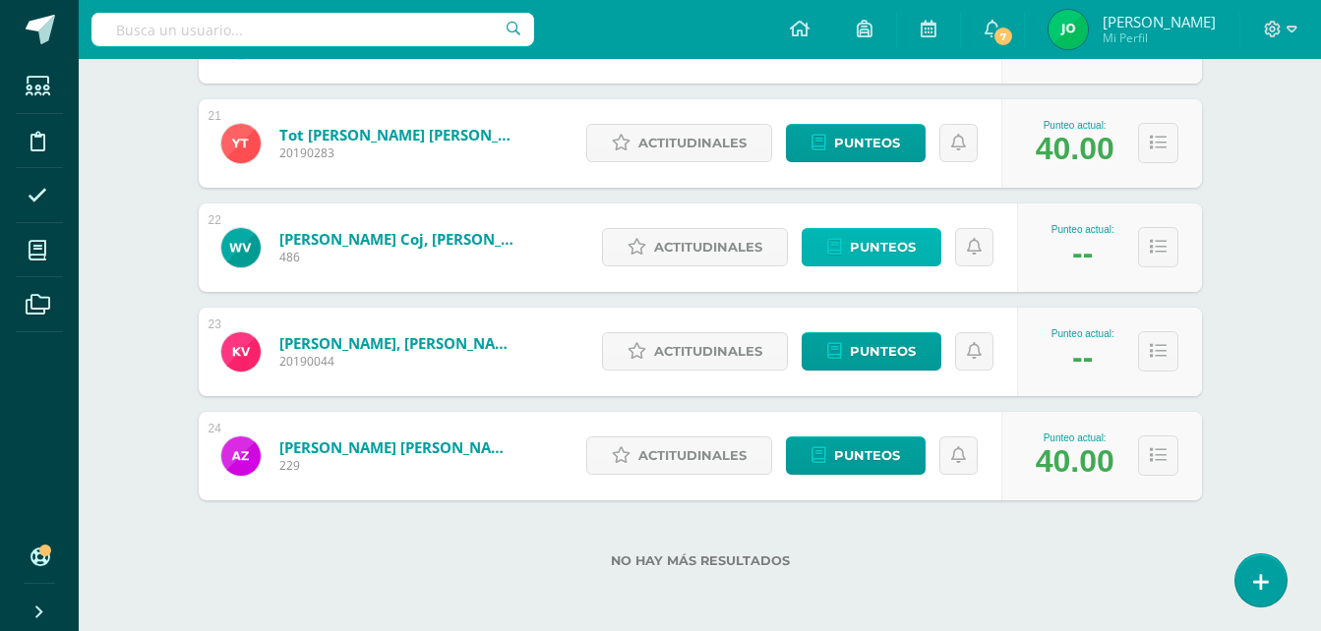
click at [872, 260] on span "Punteos" at bounding box center [883, 247] width 66 height 36
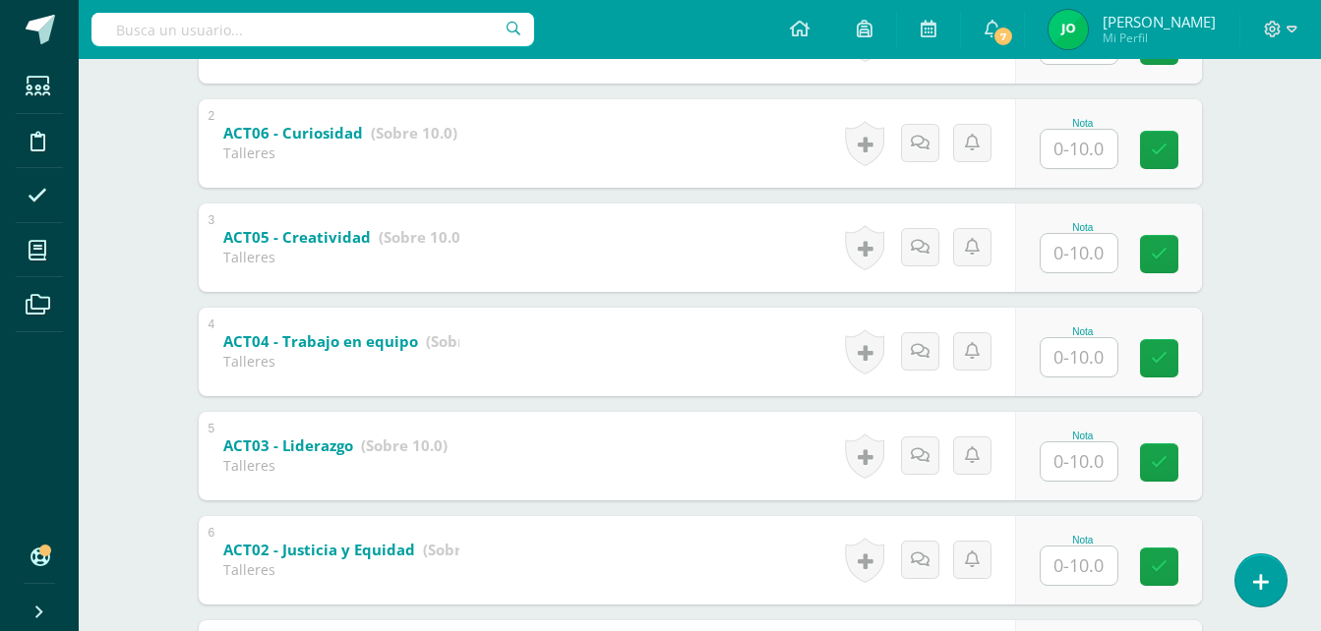
scroll to position [704, 0]
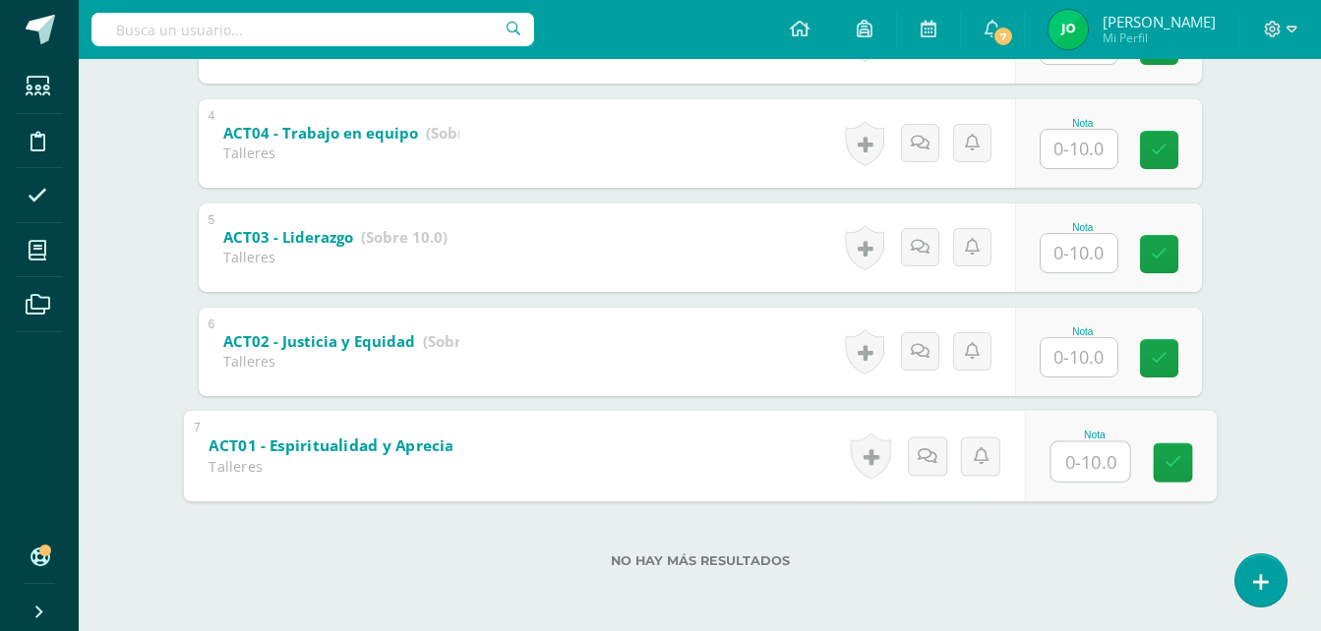
click at [1079, 466] on input "text" at bounding box center [1089, 461] width 79 height 39
type input "10"
click at [1072, 347] on input "text" at bounding box center [1078, 357] width 77 height 38
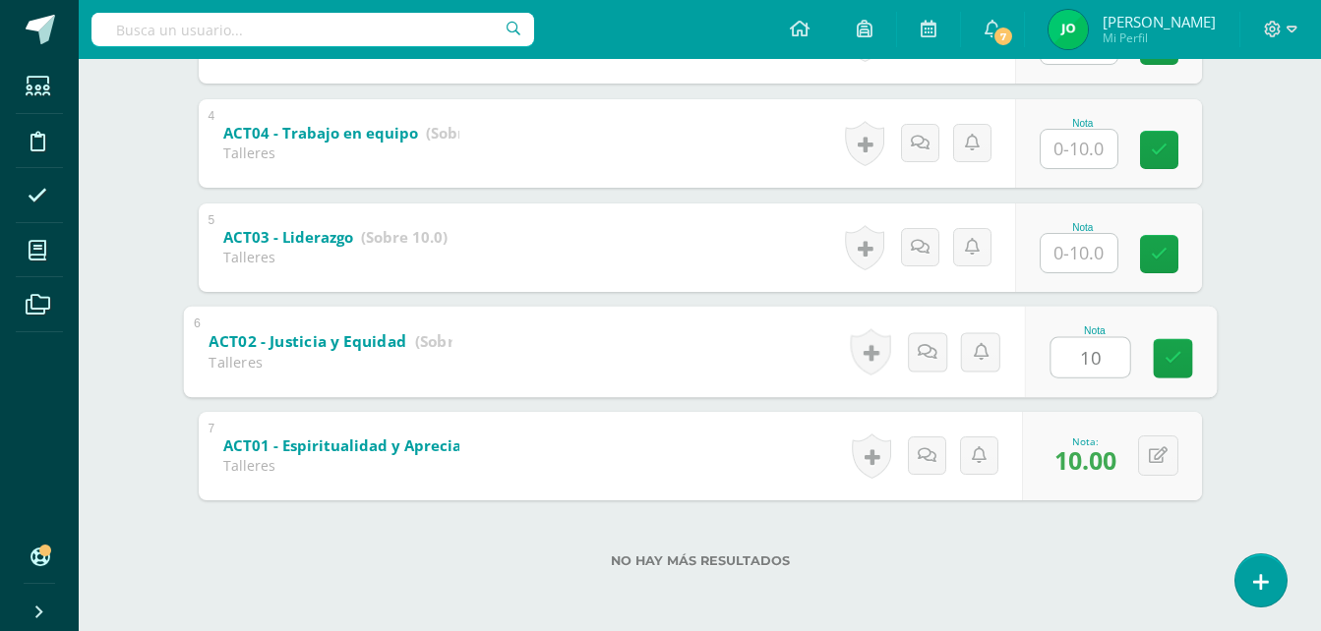
type input "10"
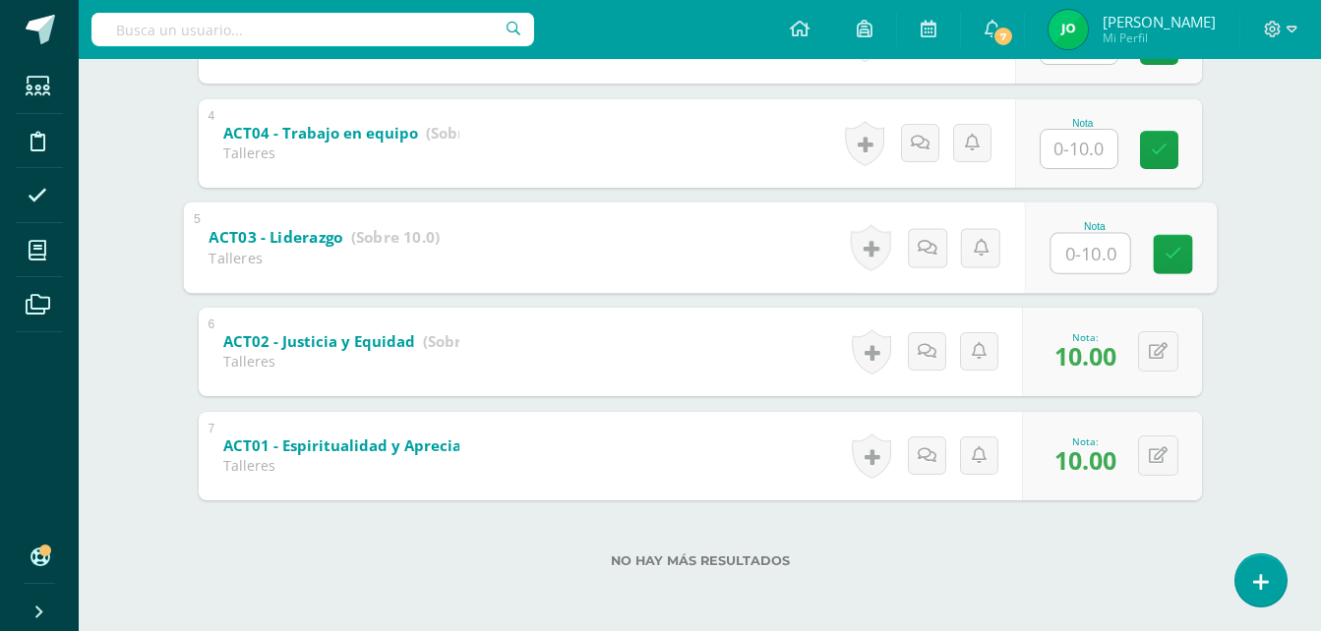
click at [1086, 251] on input "text" at bounding box center [1089, 252] width 79 height 39
type input "10"
click at [1118, 138] on div "Nota" at bounding box center [1082, 143] width 87 height 51
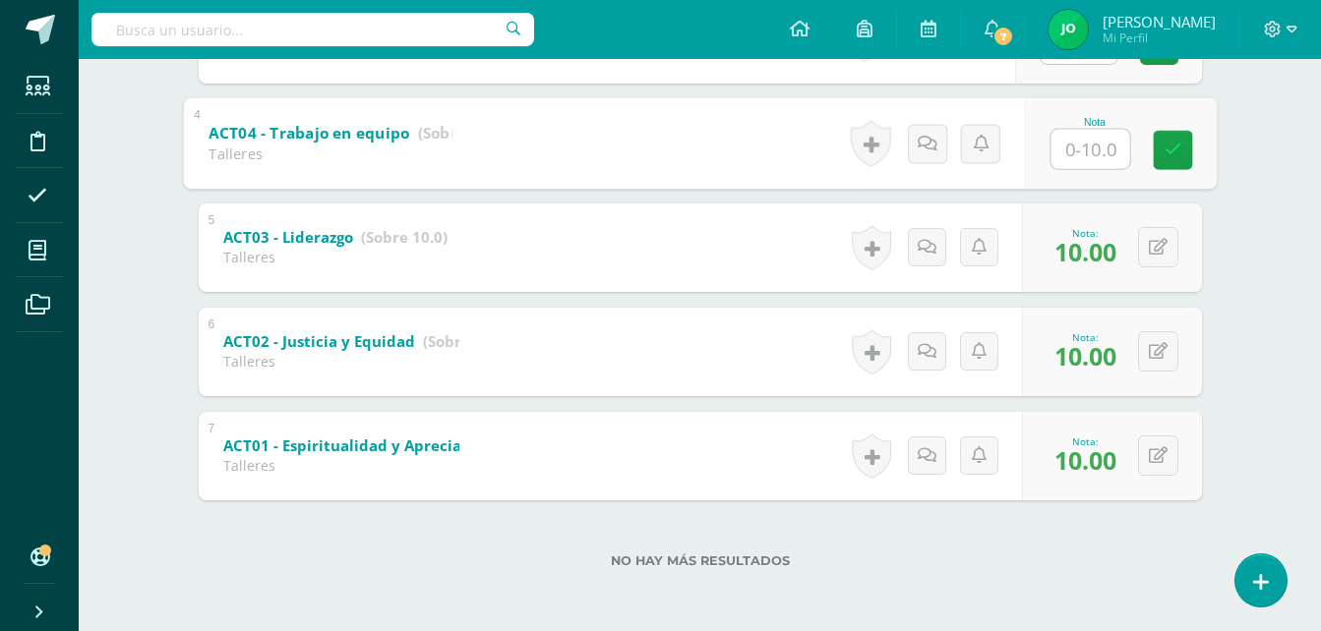
click at [1102, 141] on input "text" at bounding box center [1089, 148] width 79 height 39
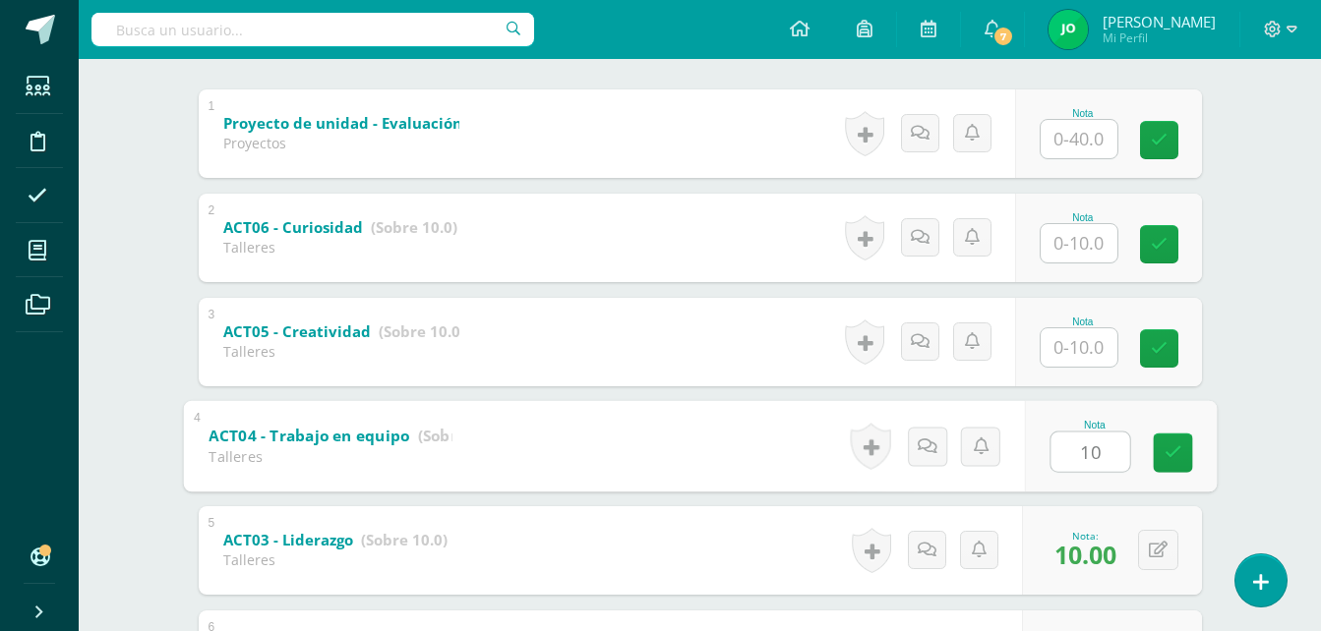
scroll to position [403, 0]
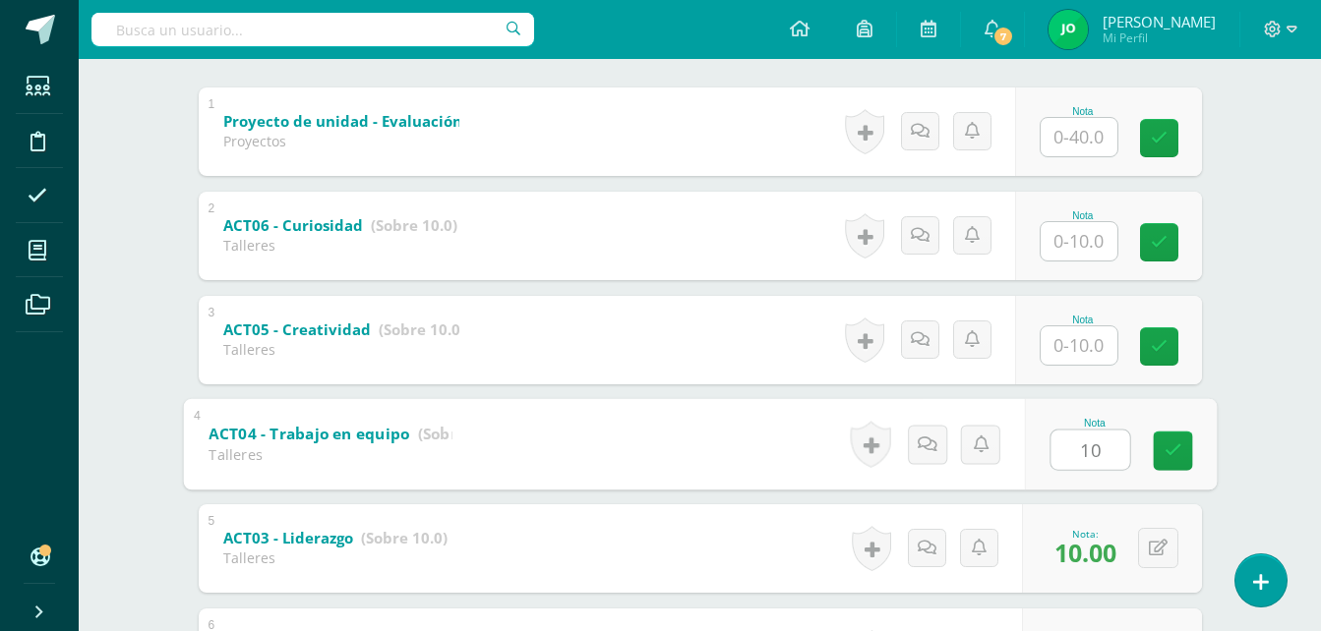
type input "10"
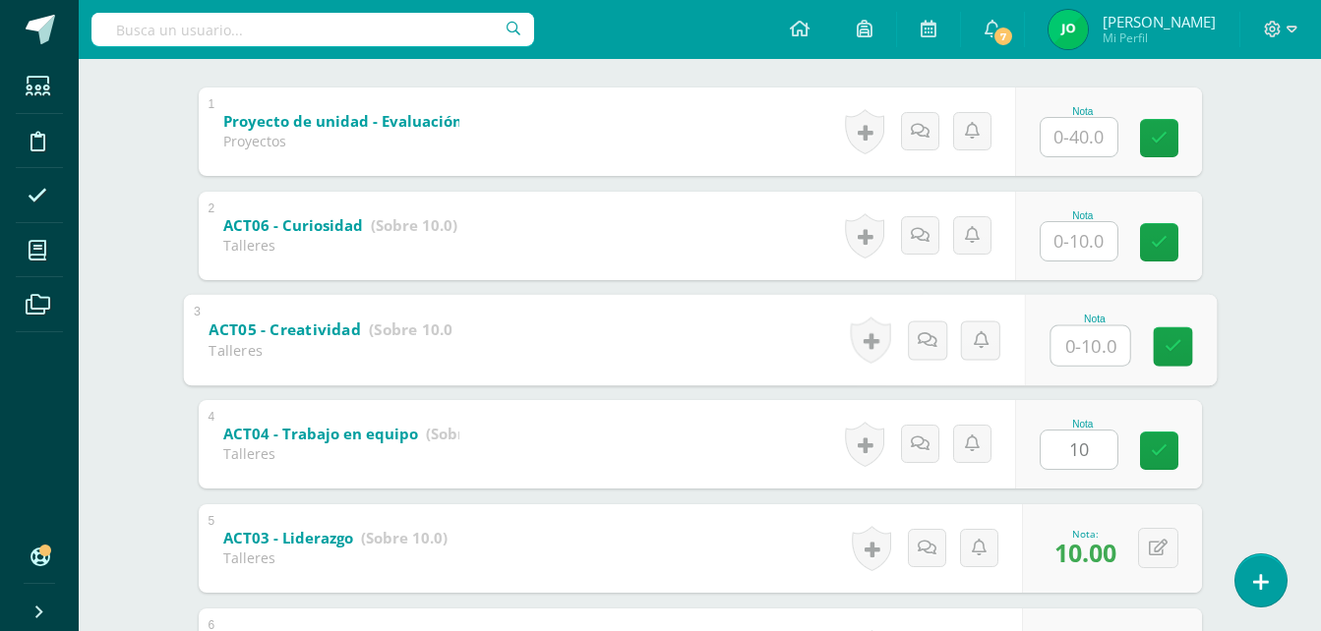
click at [1072, 339] on input "text" at bounding box center [1089, 345] width 79 height 39
type input "10"
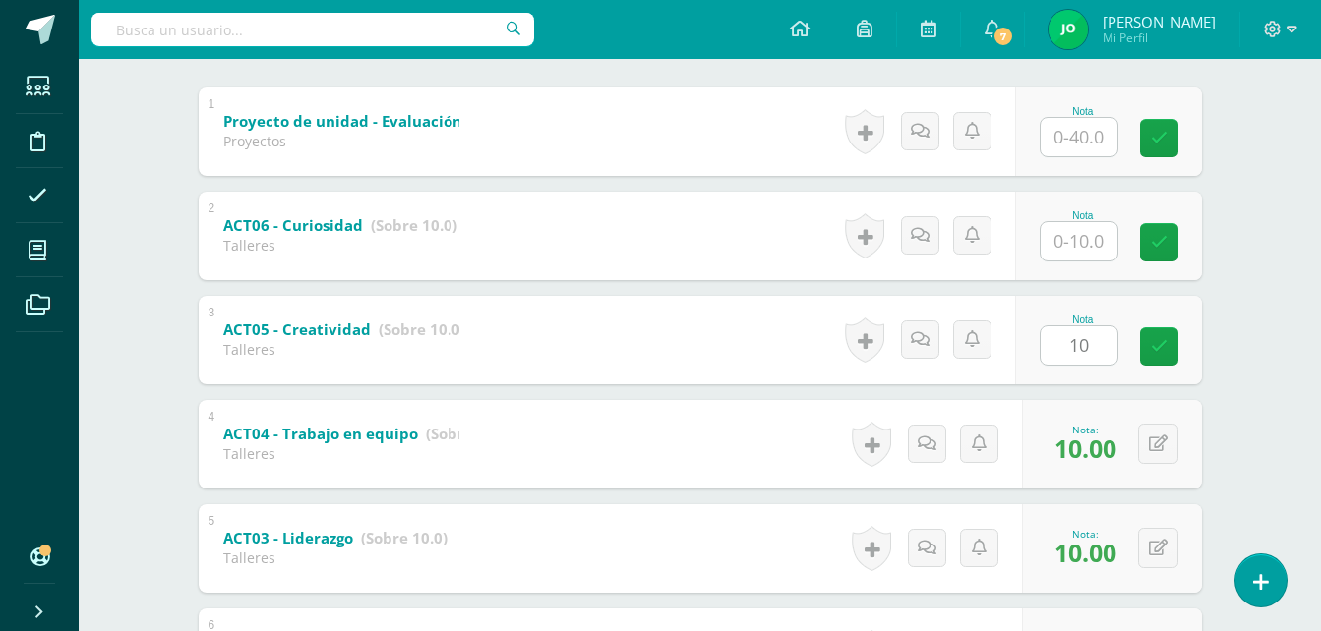
click at [1239, 208] on div "Walter Valdéz Angel Aquino Rolando Barrios María Bocá Nicolle Bran Lourdes Buch…" at bounding box center [700, 362] width 1082 height 1141
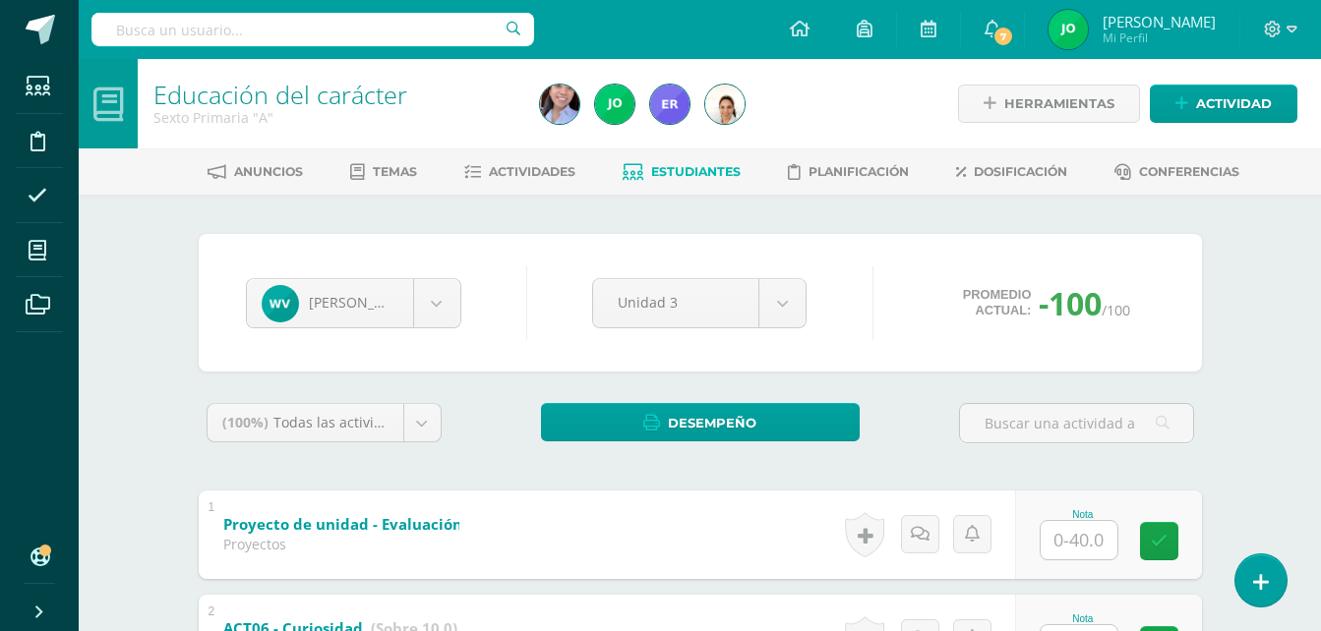
click at [656, 163] on link "Estudiantes" at bounding box center [682, 171] width 118 height 31
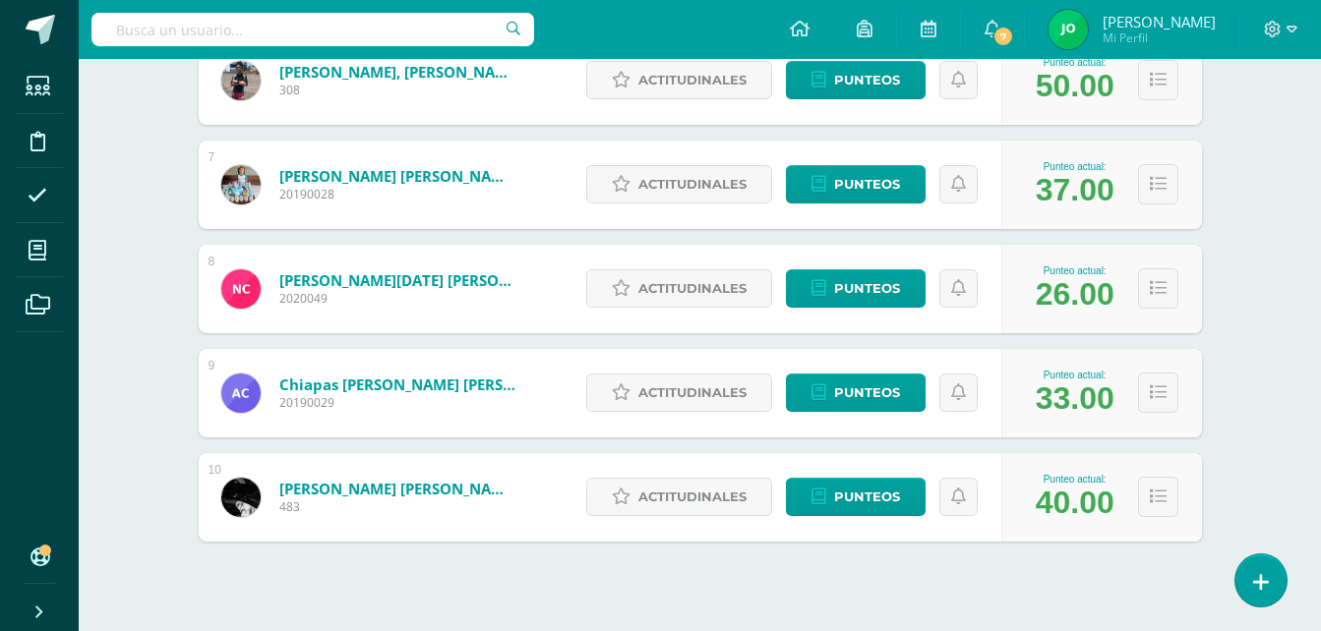
scroll to position [947, 0]
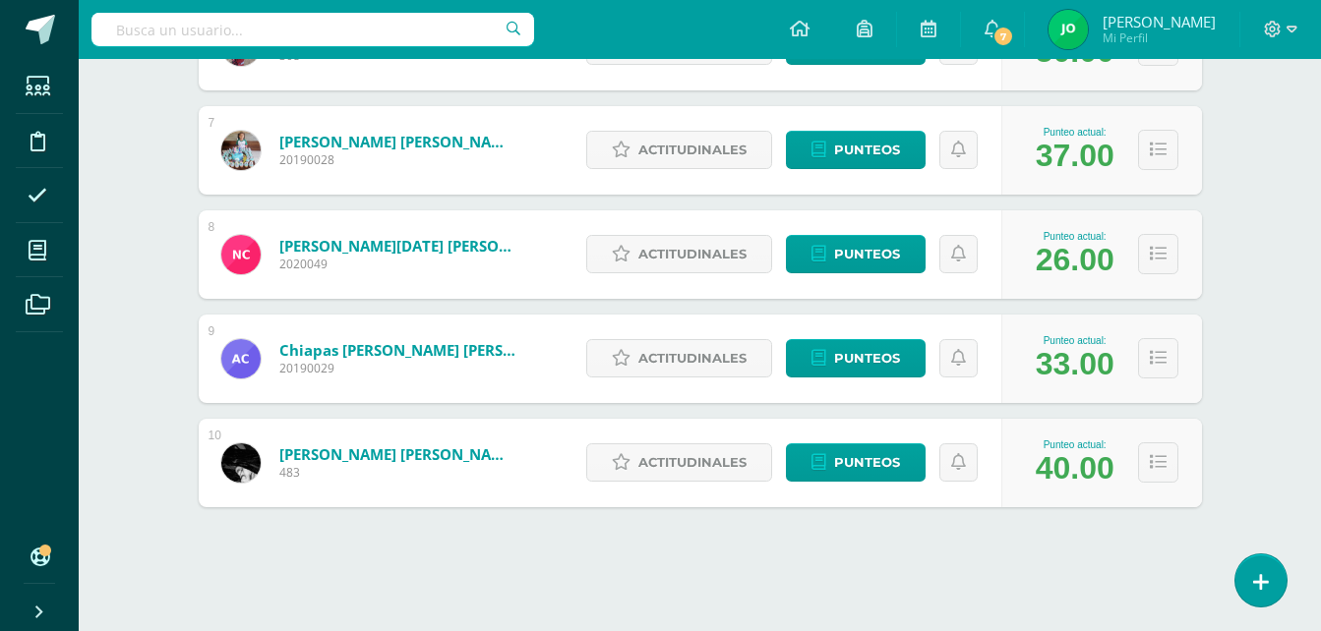
drag, startPoint x: 1332, startPoint y: 47, endPoint x: 1333, endPoint y: 514, distance: 467.1
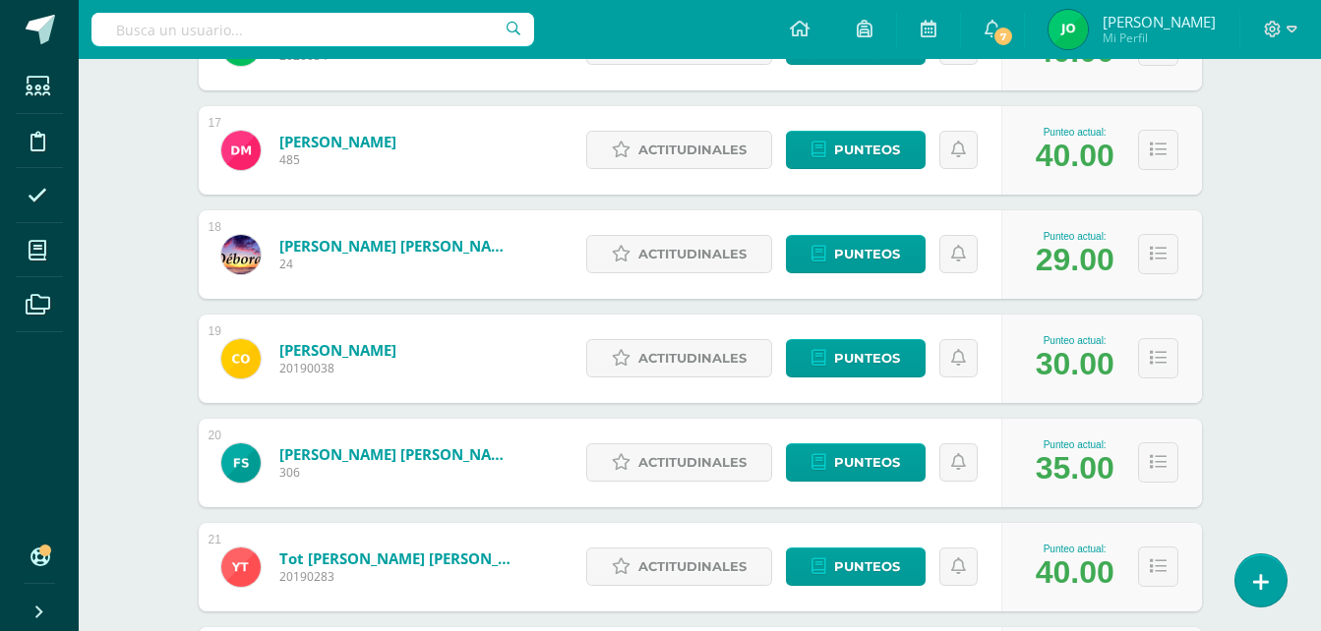
scroll to position [2413, 0]
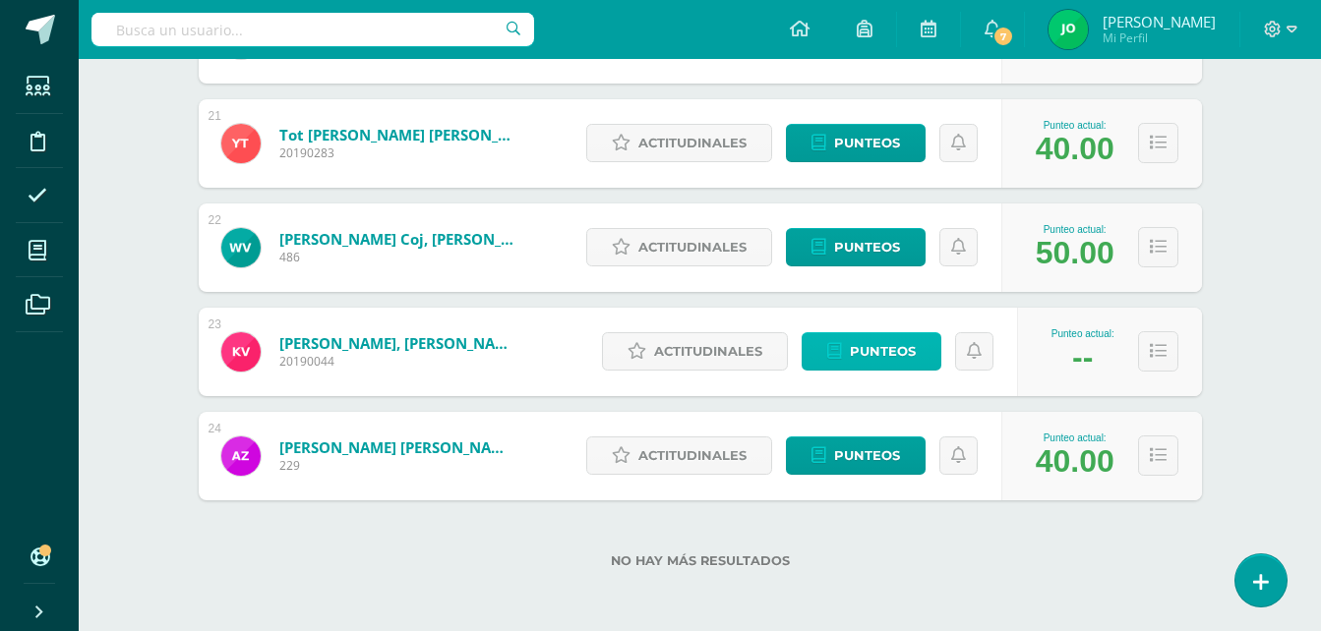
click at [852, 364] on span "Punteos" at bounding box center [883, 351] width 66 height 36
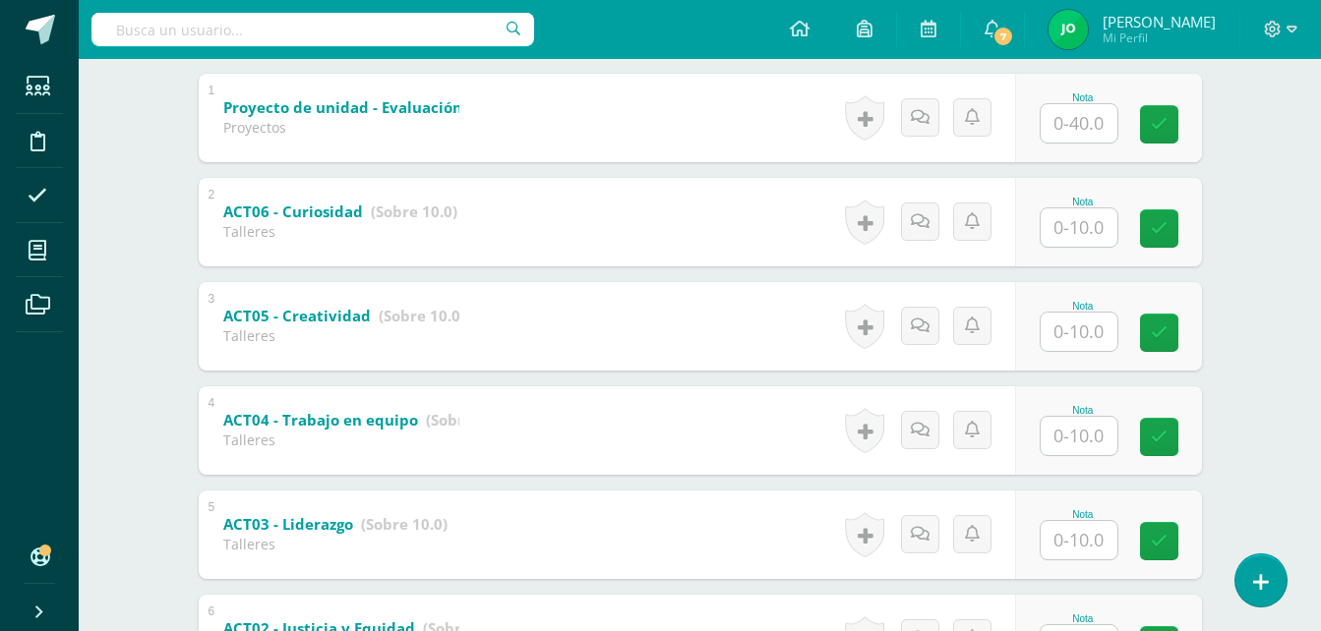
scroll to position [704, 0]
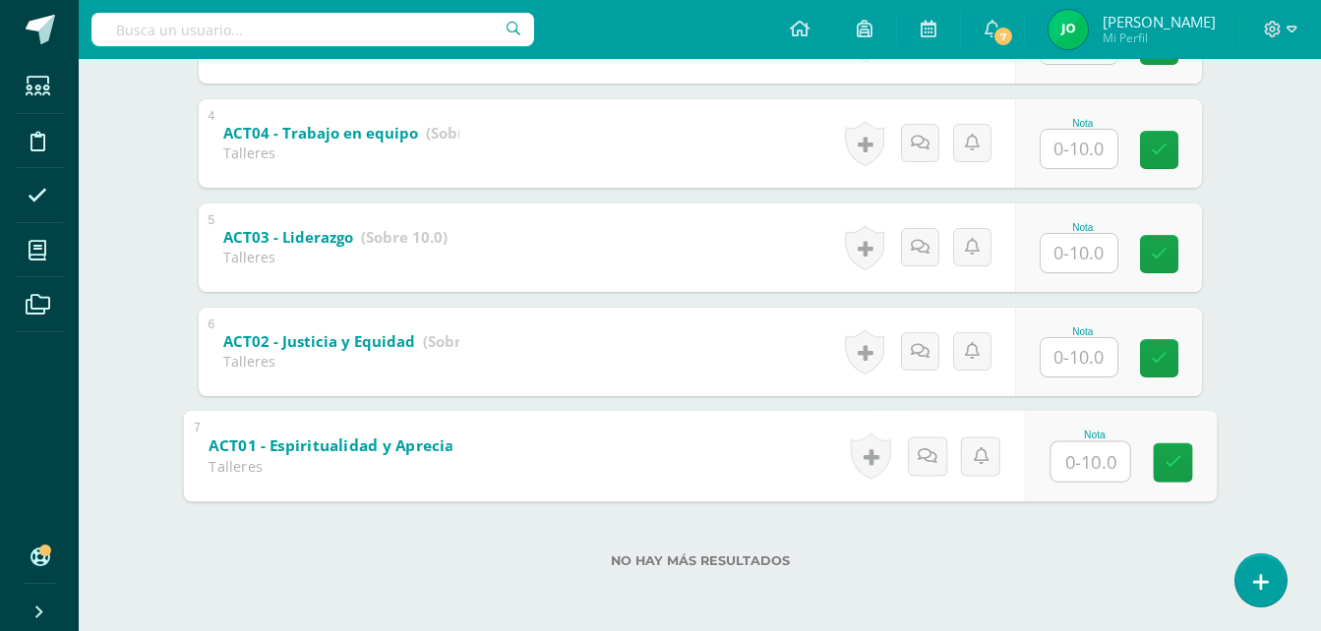
click at [1067, 457] on input "text" at bounding box center [1089, 461] width 79 height 39
type input "10"
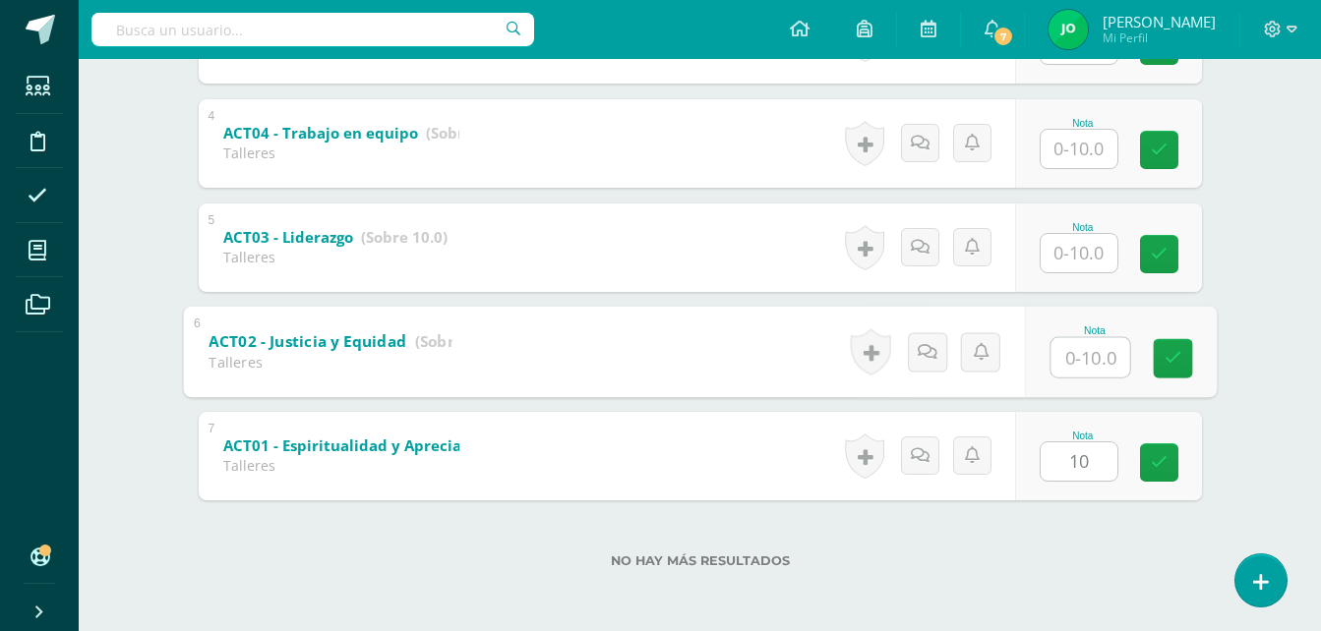
click at [1076, 371] on input "text" at bounding box center [1089, 356] width 79 height 39
type input "10"
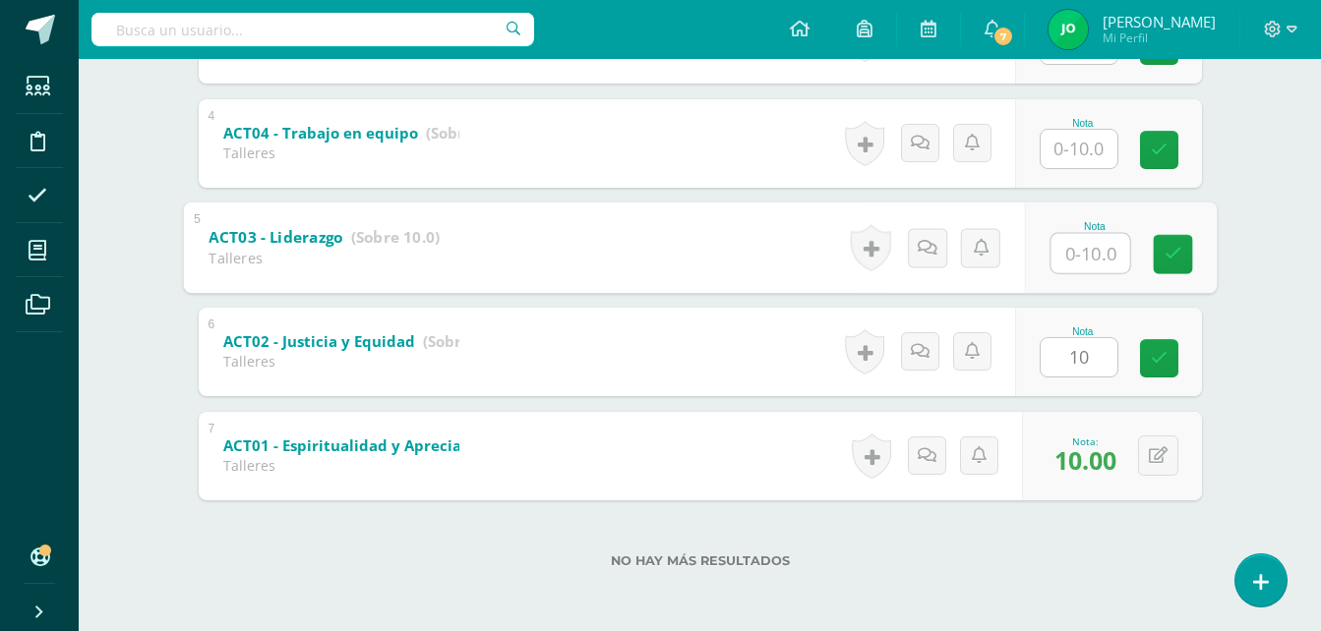
click at [1075, 265] on input "text" at bounding box center [1089, 252] width 79 height 39
type input "10"
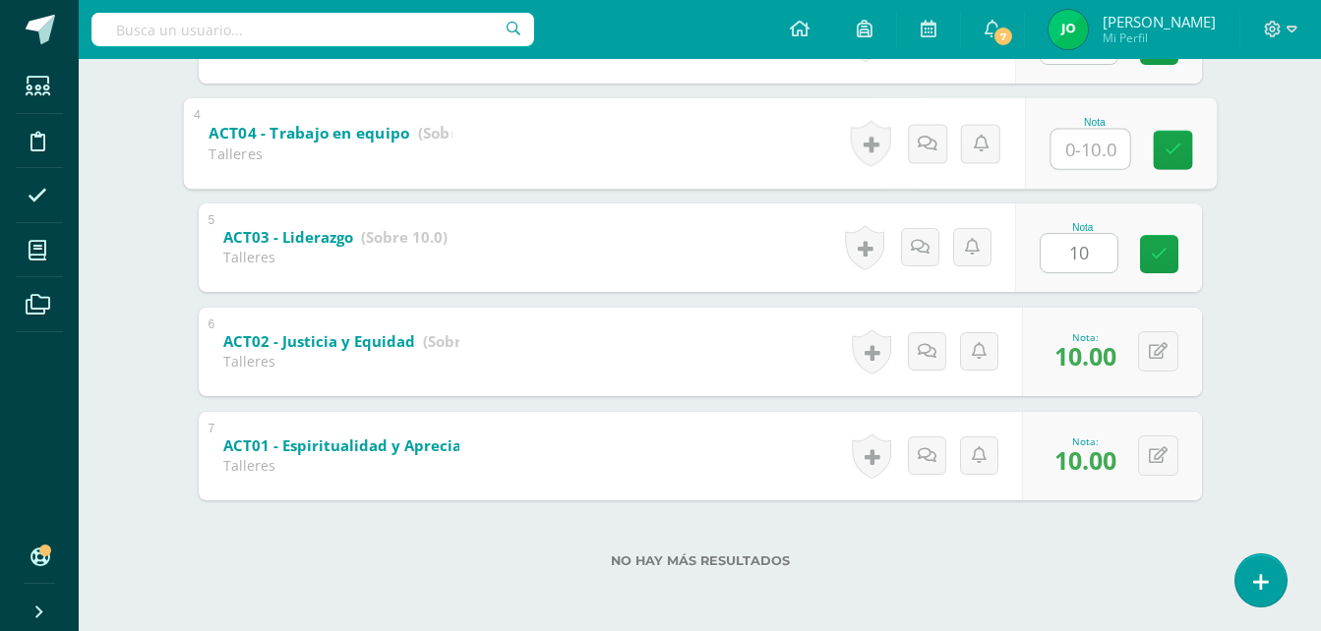
click at [1080, 156] on input "text" at bounding box center [1089, 148] width 79 height 39
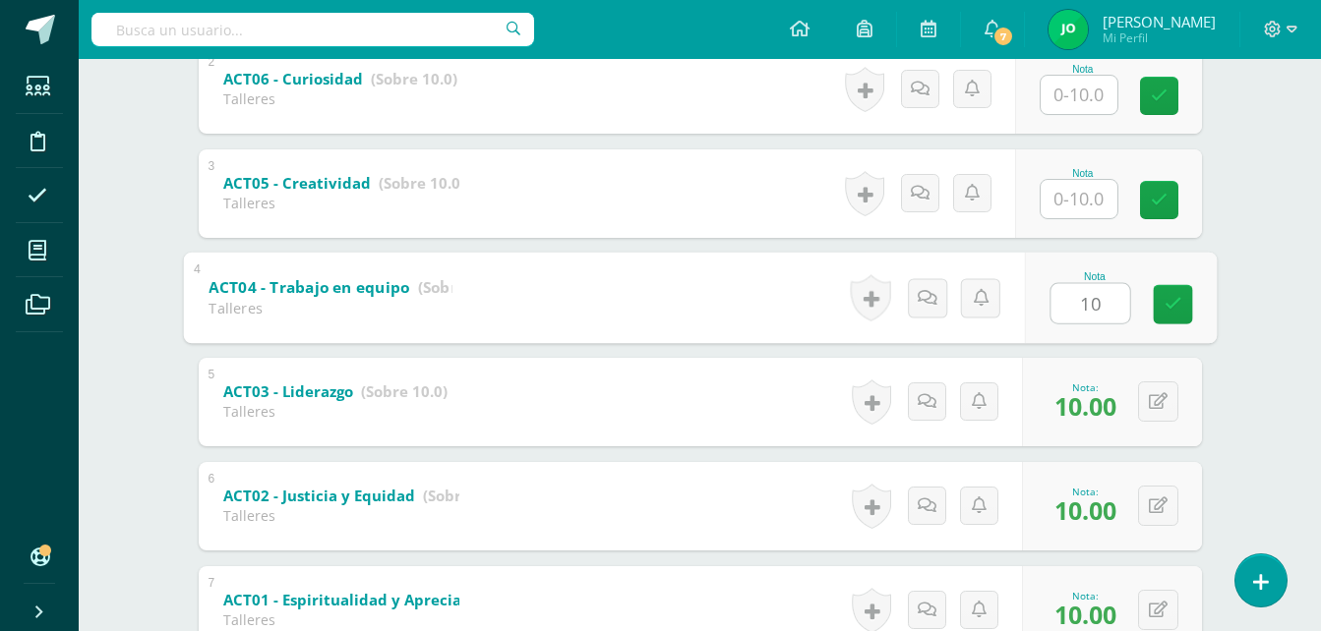
scroll to position [538, 0]
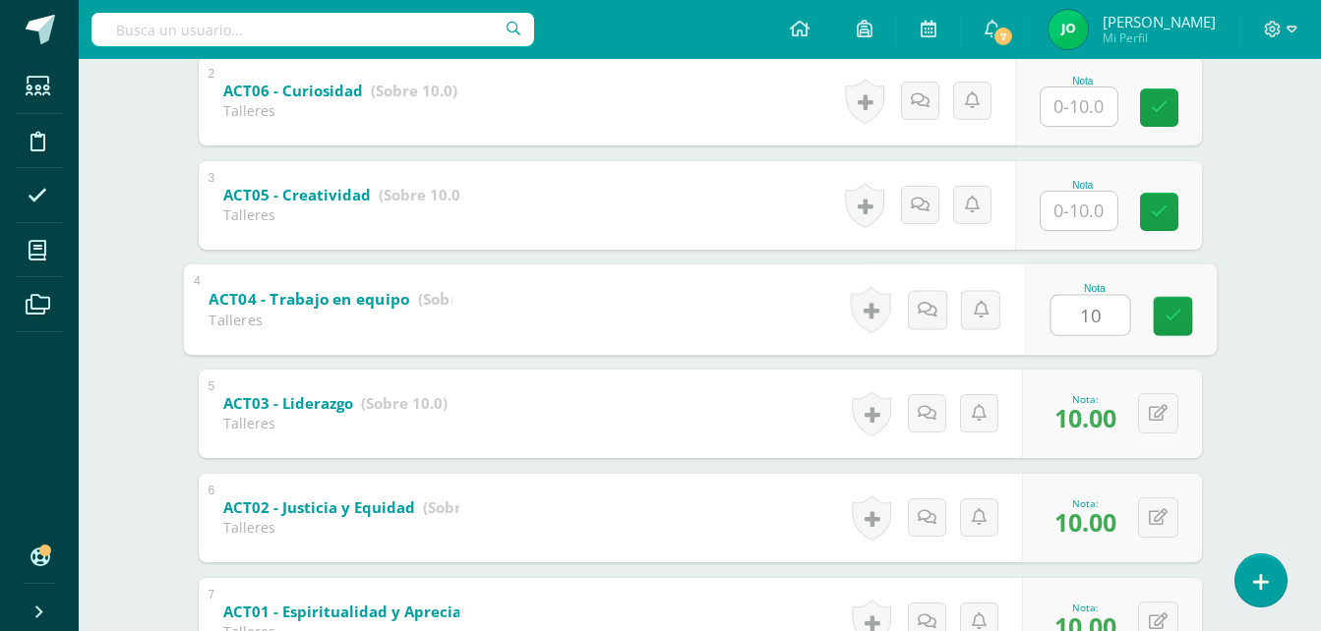
type input "10"
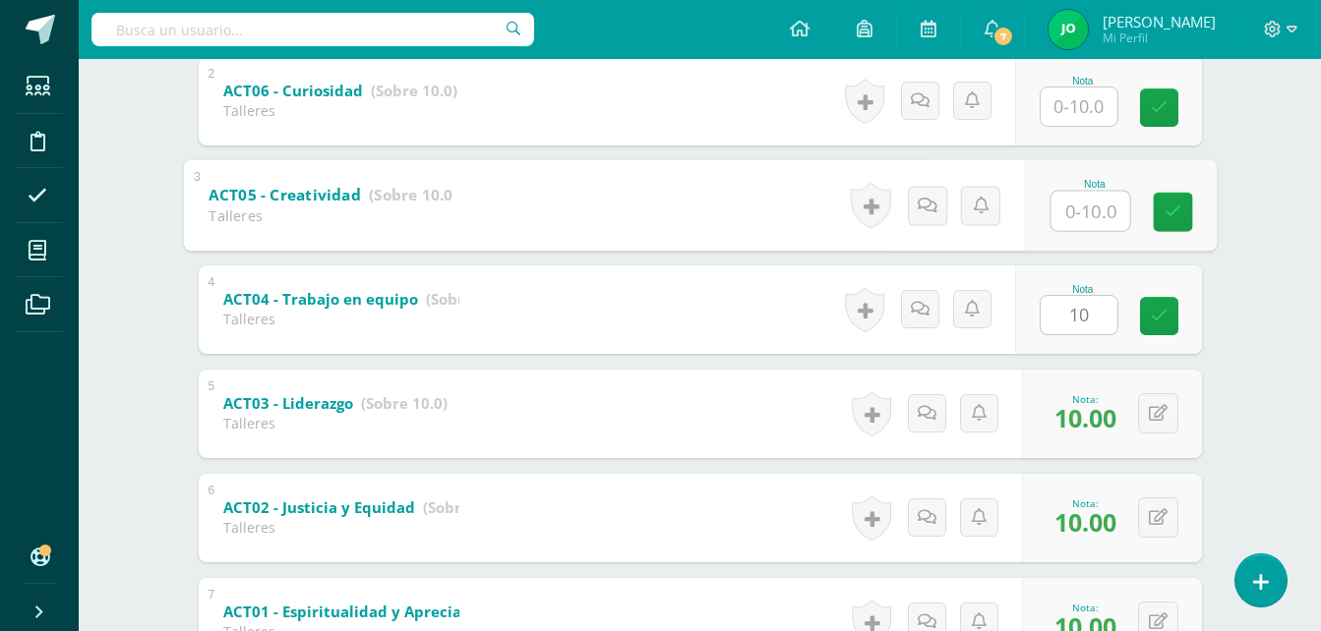
click at [1100, 209] on input "text" at bounding box center [1089, 210] width 79 height 39
type input "10"
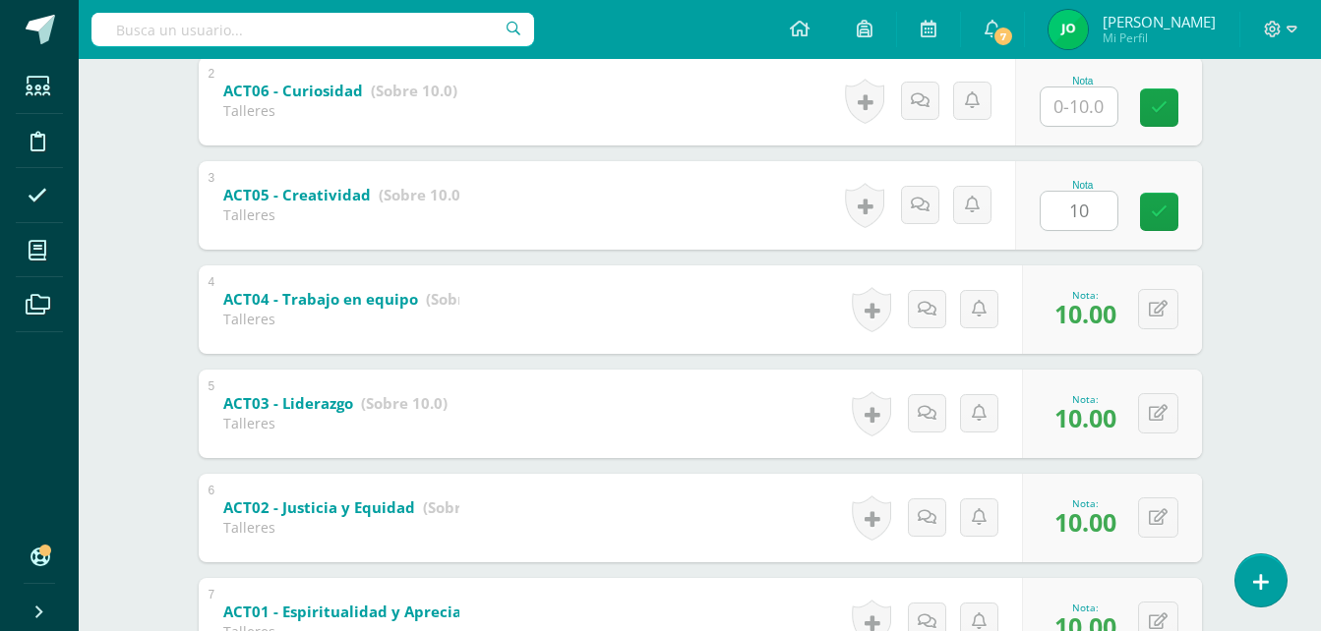
click at [1278, 189] on div "Educación del carácter Sexto Primaria "A" Herramientas Detalle de asistencias A…" at bounding box center [700, 159] width 1242 height 1276
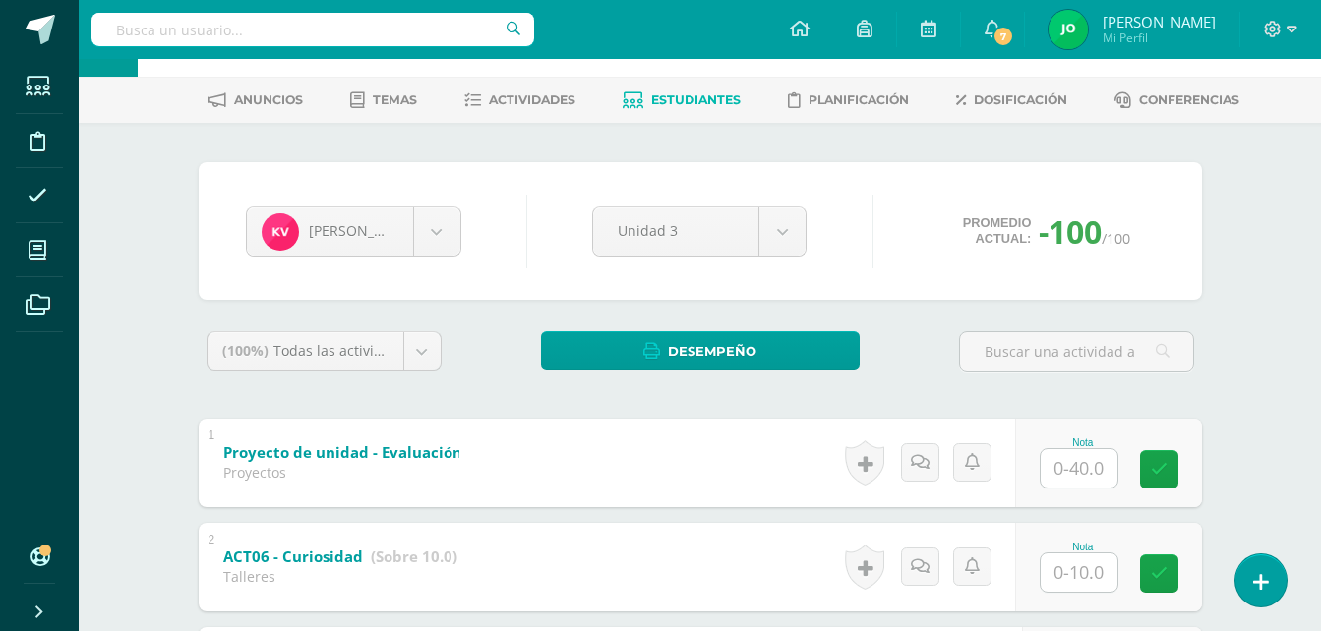
scroll to position [27, 0]
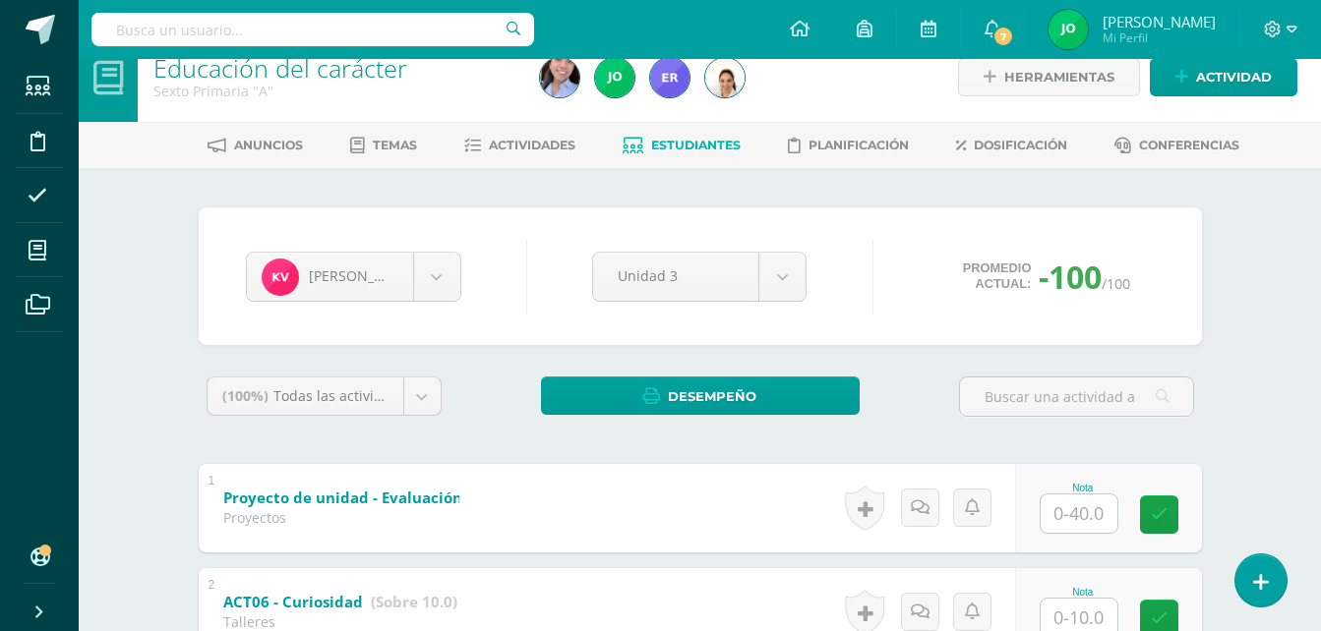
click at [705, 141] on span "Estudiantes" at bounding box center [695, 145] width 89 height 15
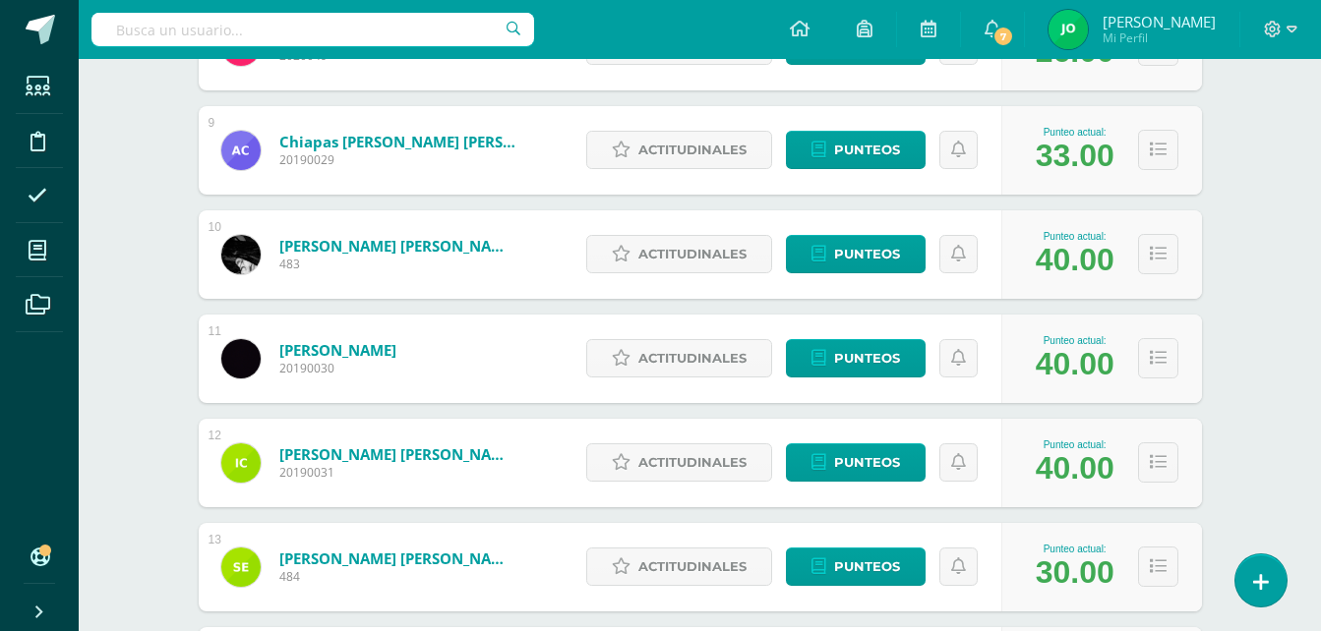
scroll to position [1165, 0]
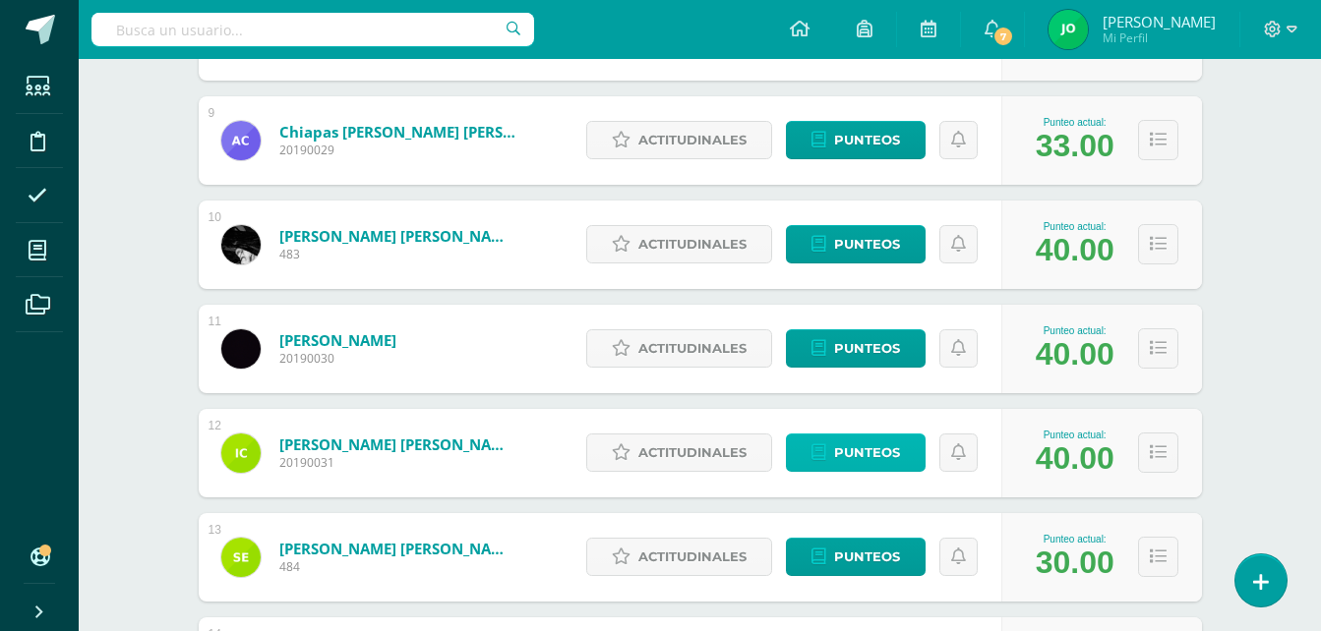
click at [884, 458] on span "Punteos" at bounding box center [867, 453] width 66 height 36
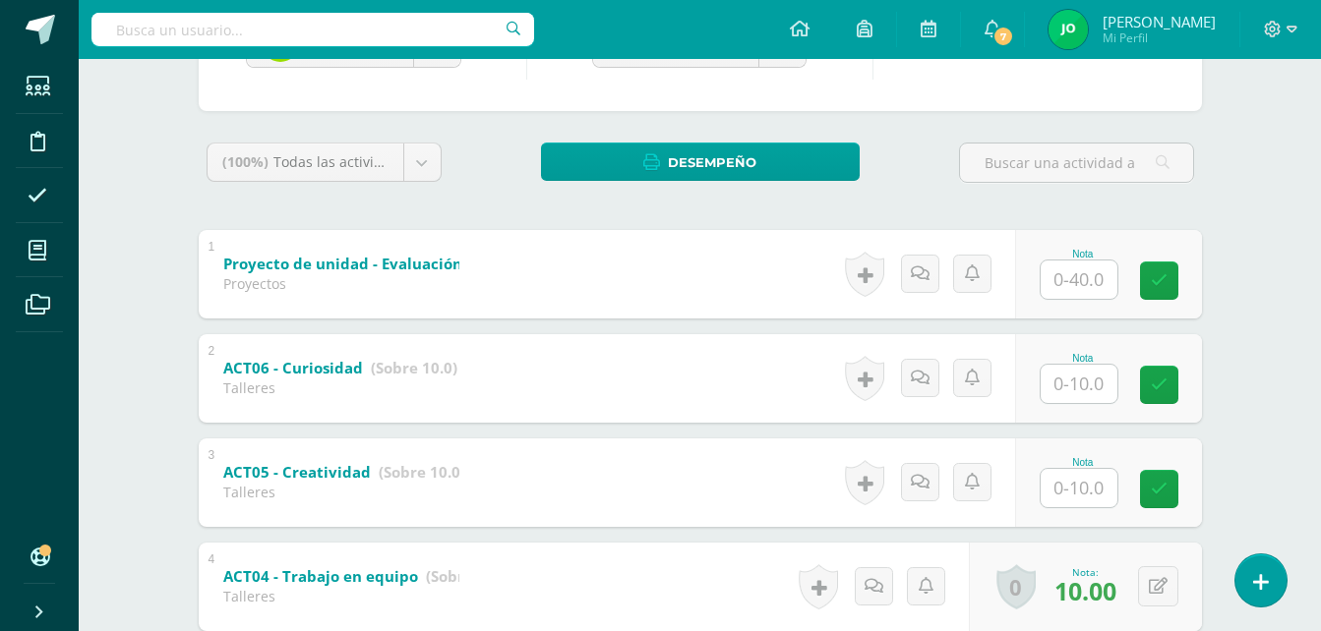
scroll to position [263, 0]
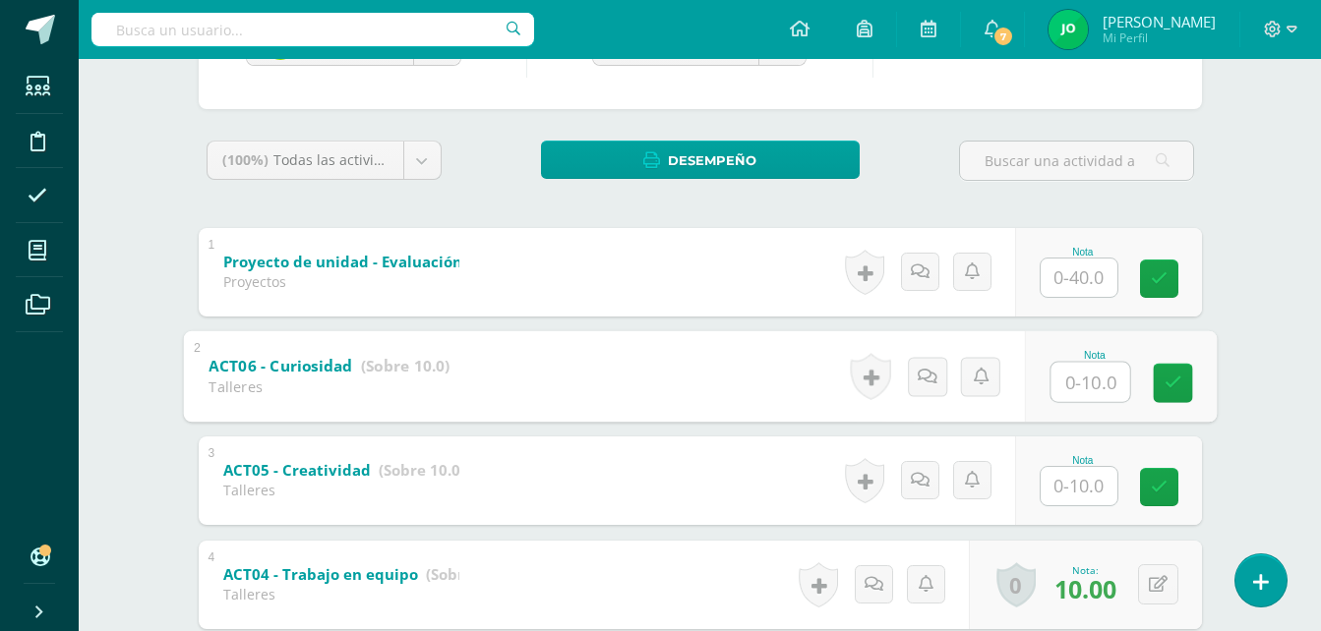
click at [1070, 381] on input "text" at bounding box center [1089, 381] width 79 height 39
type input "10"
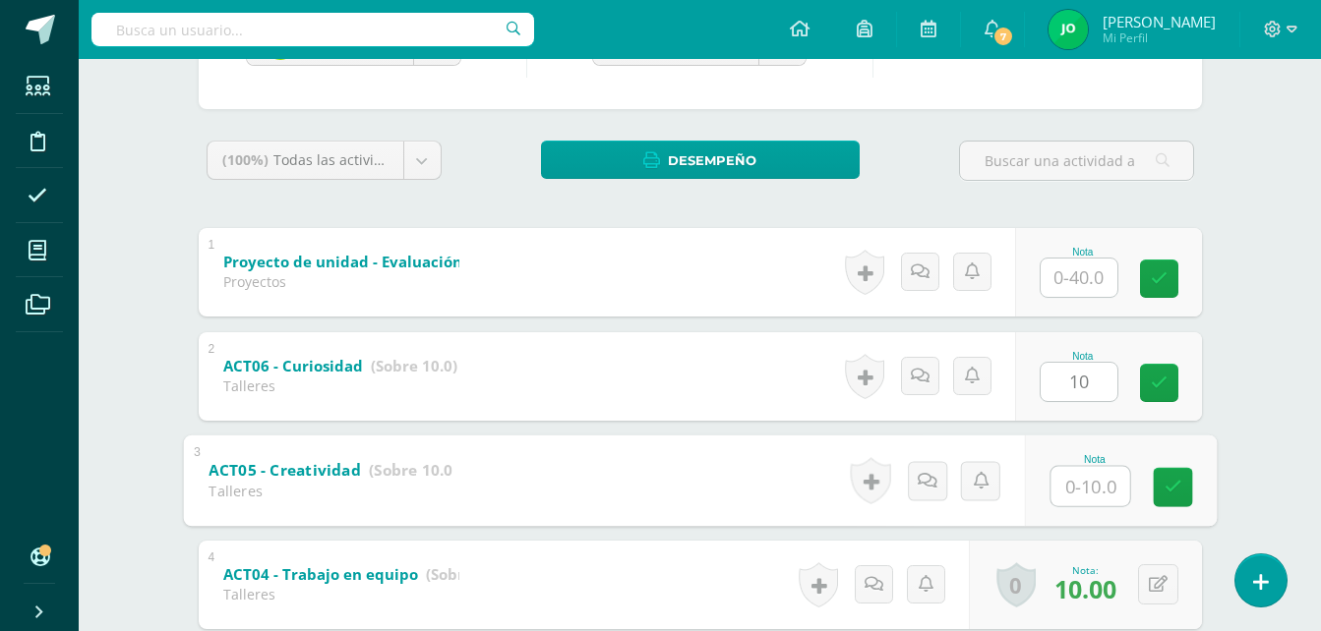
click at [1053, 491] on input "text" at bounding box center [1089, 485] width 79 height 39
type input "10"
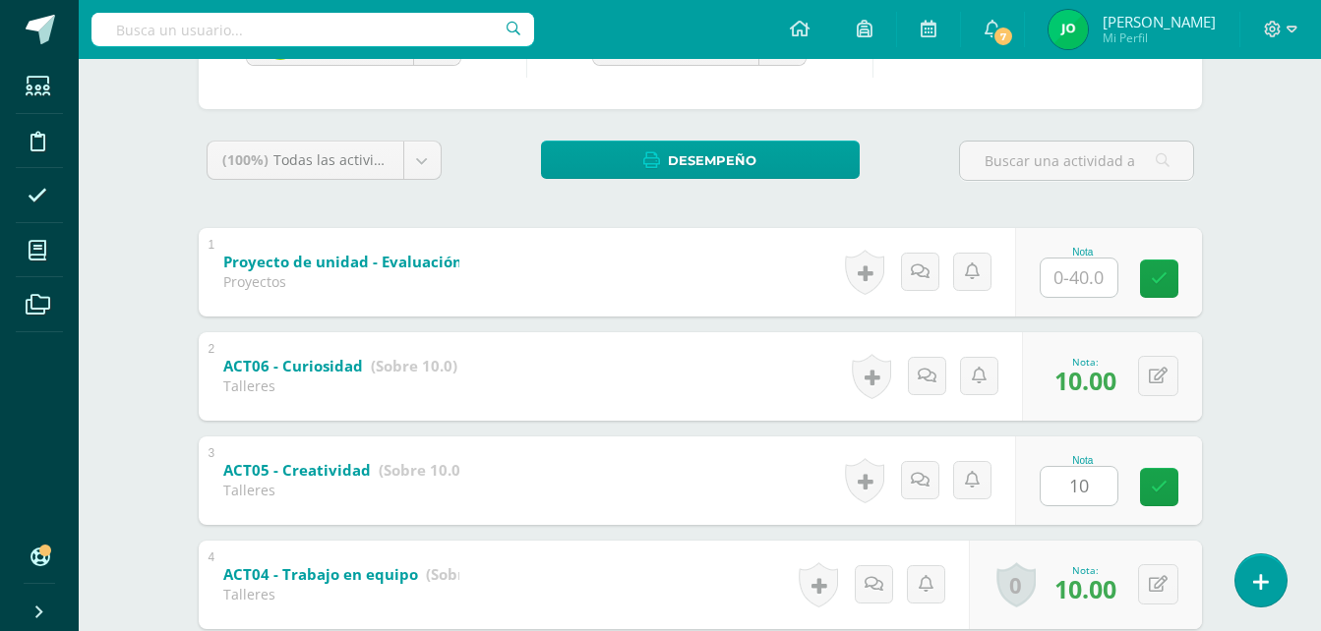
click at [1255, 326] on div "Educación del carácter Sexto Primaria "A" Herramientas Detalle de asistencias A…" at bounding box center [700, 434] width 1242 height 1276
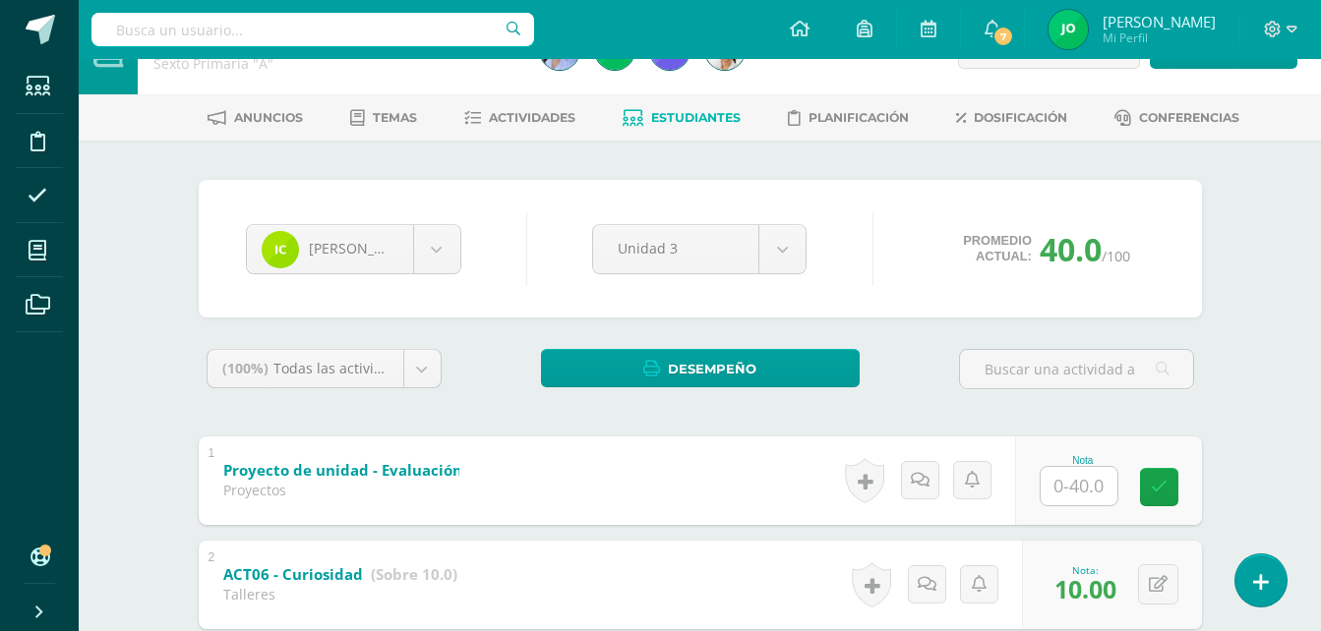
scroll to position [65, 0]
